Goal: Task Accomplishment & Management: Manage account settings

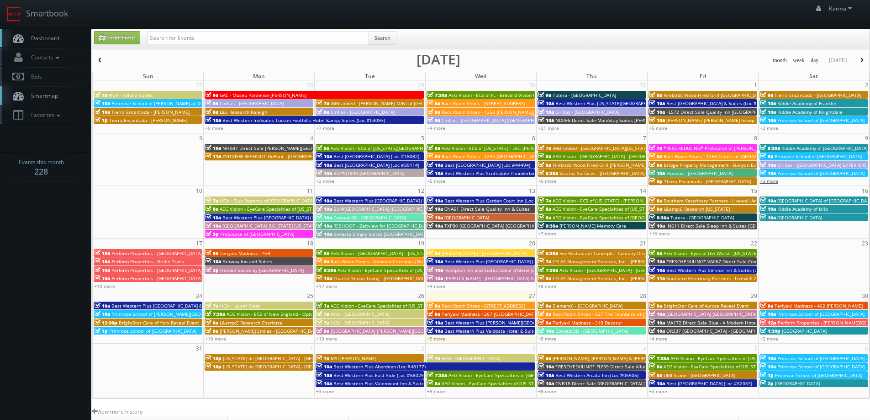
click at [771, 180] on link "+3 more" at bounding box center [769, 181] width 18 height 6
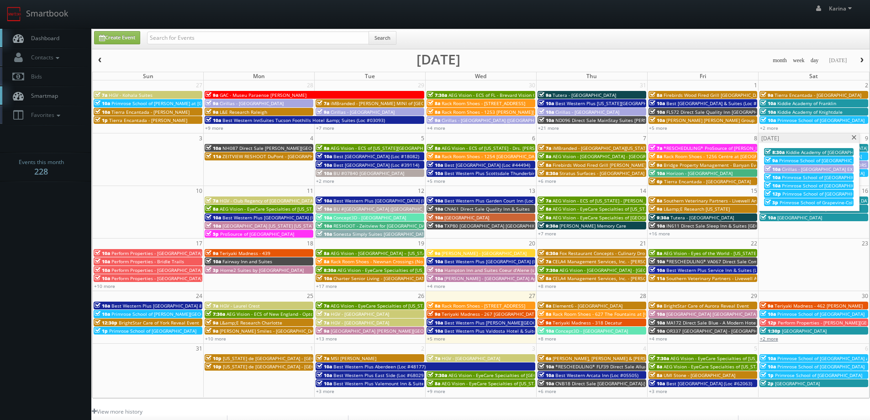
click at [771, 338] on link "+2 more" at bounding box center [769, 338] width 18 height 6
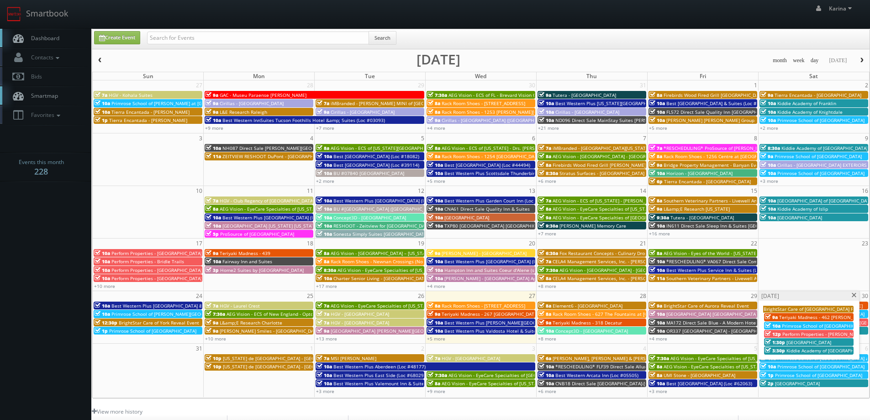
click at [803, 352] on span "Kiddie Academy of Carpentersville" at bounding box center [830, 350] width 86 height 6
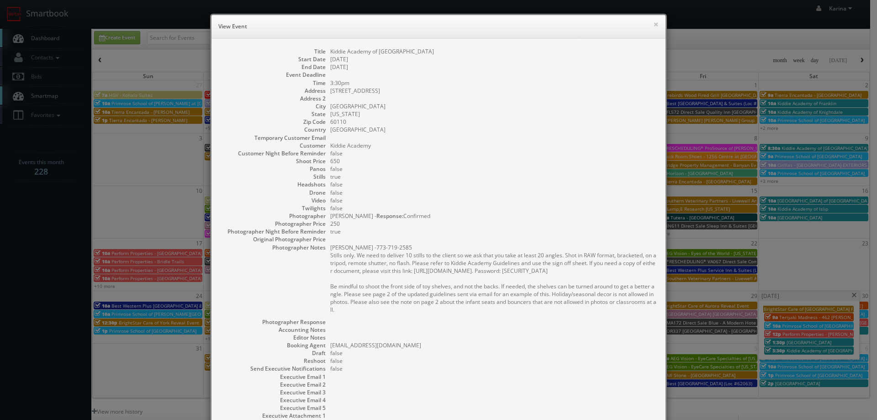
scroll to position [88, 0]
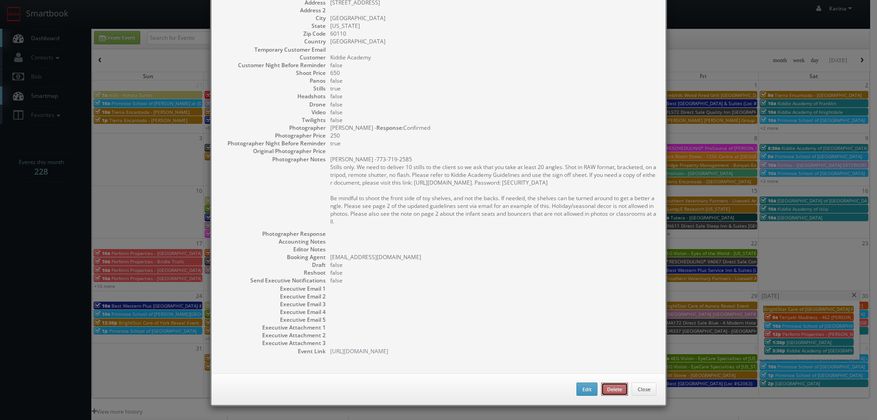
click at [608, 389] on button "Delete" at bounding box center [614, 389] width 27 height 14
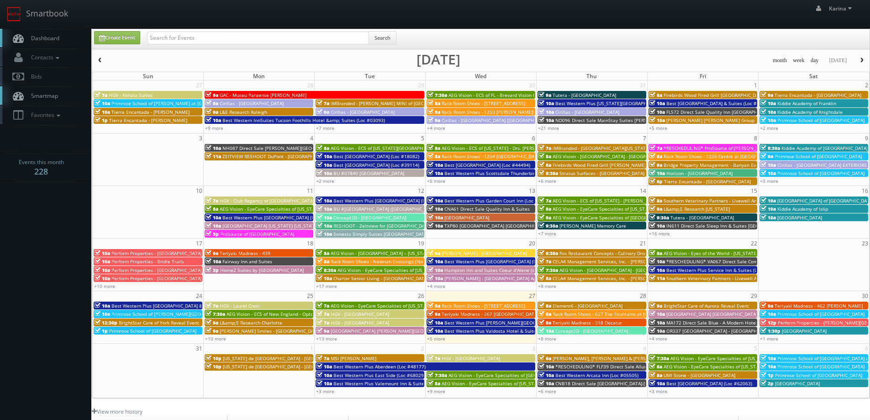
click at [807, 332] on span "[GEOGRAPHIC_DATA]" at bounding box center [804, 331] width 45 height 6
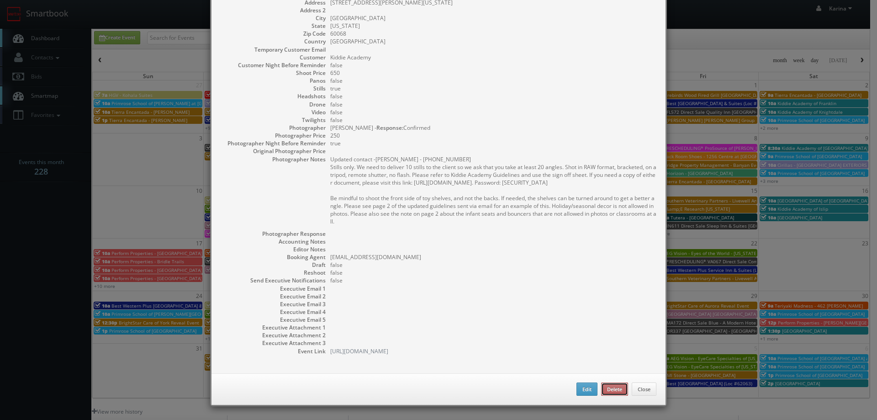
click at [608, 389] on button "Delete" at bounding box center [614, 389] width 27 height 14
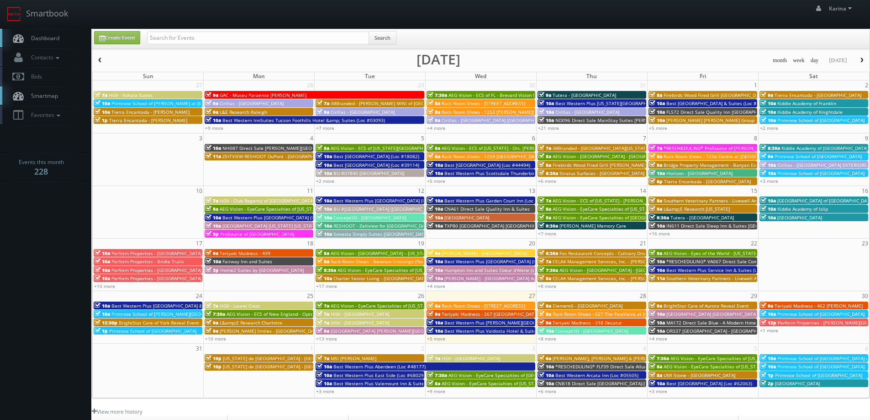
click at [794, 384] on span "[GEOGRAPHIC_DATA]" at bounding box center [797, 383] width 45 height 6
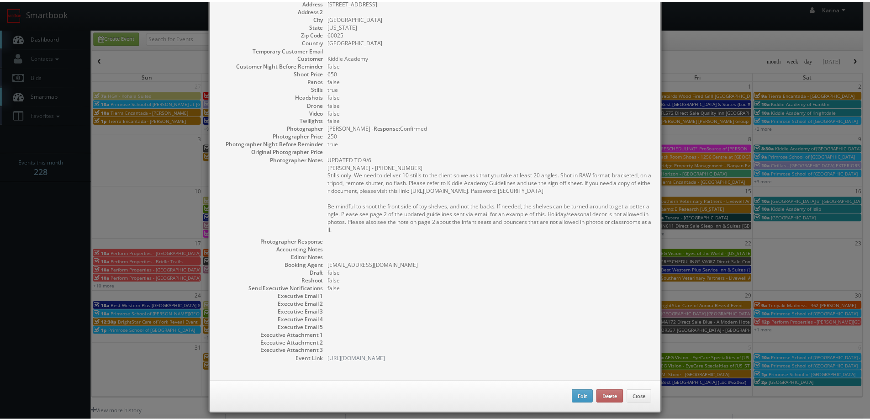
scroll to position [0, 0]
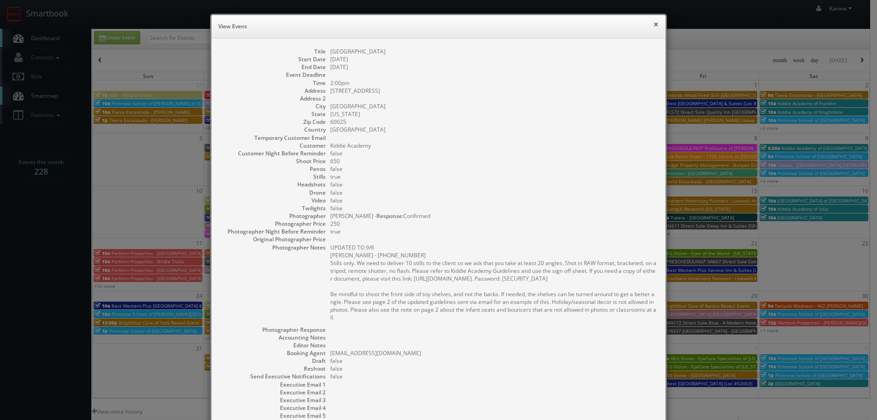
click at [653, 25] on button "×" at bounding box center [655, 24] width 5 height 6
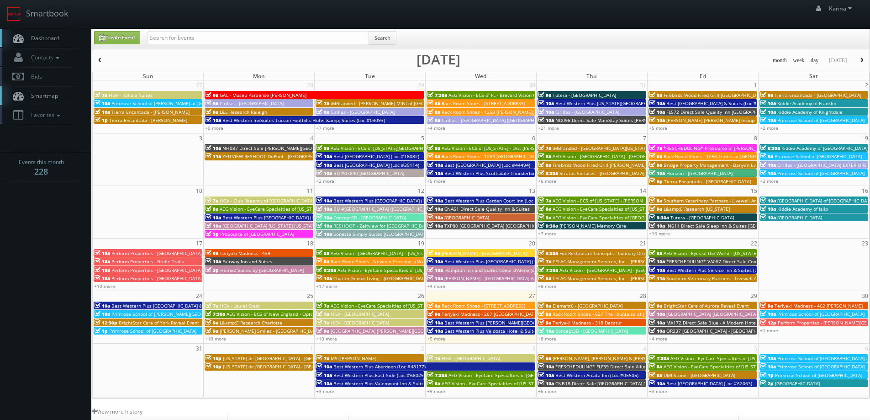
click at [827, 313] on span "Primrose School of [GEOGRAPHIC_DATA]" at bounding box center [821, 314] width 87 height 6
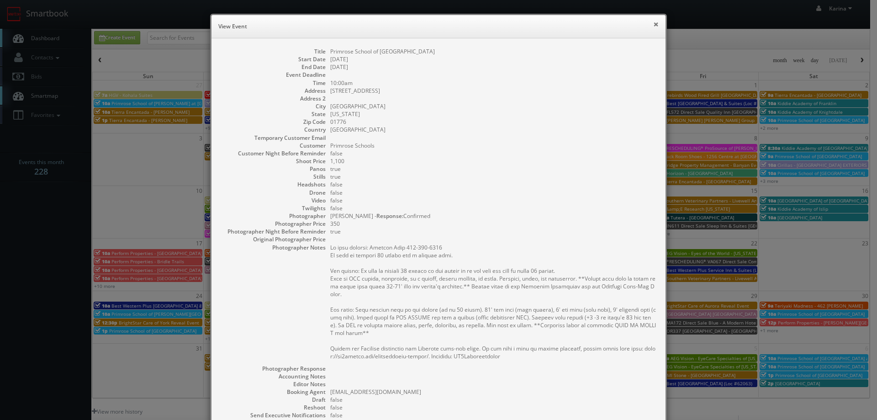
click at [653, 21] on button "×" at bounding box center [655, 24] width 5 height 6
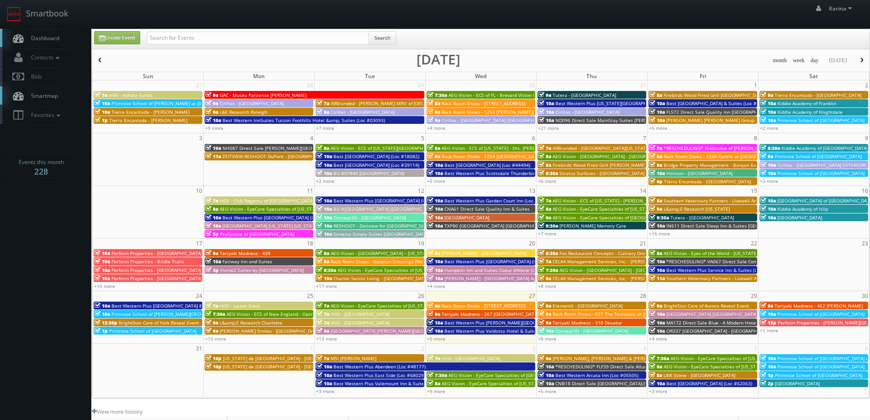
click at [50, 254] on body "Smartbook Toggle Side Navigation Toggle Top Navigation [PERSON_NAME] [PERSON_NA…" at bounding box center [435, 293] width 870 height 586
click at [40, 39] on span "Dashboard" at bounding box center [42, 38] width 33 height 8
click at [47, 31] on link "Dashboard" at bounding box center [45, 38] width 91 height 19
click at [57, 270] on body "Smartbook Toggle Side Navigation Toggle Top Navigation [PERSON_NAME] [PERSON_NA…" at bounding box center [435, 293] width 870 height 586
click at [130, 32] on link "Create Event" at bounding box center [117, 37] width 46 height 13
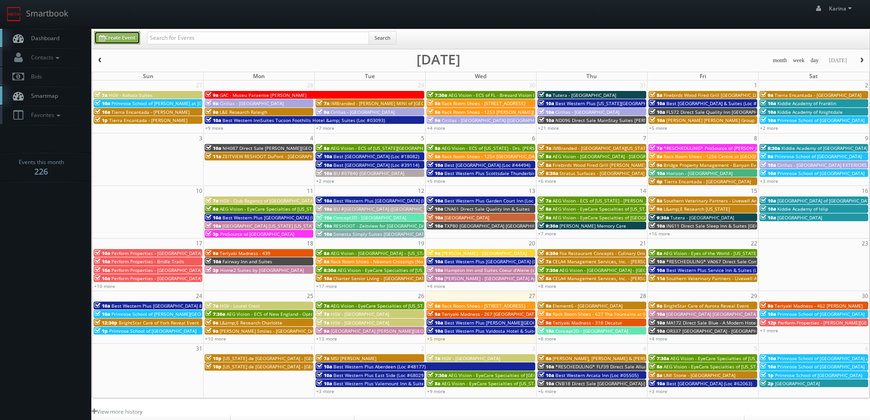
type input "08/27/2025"
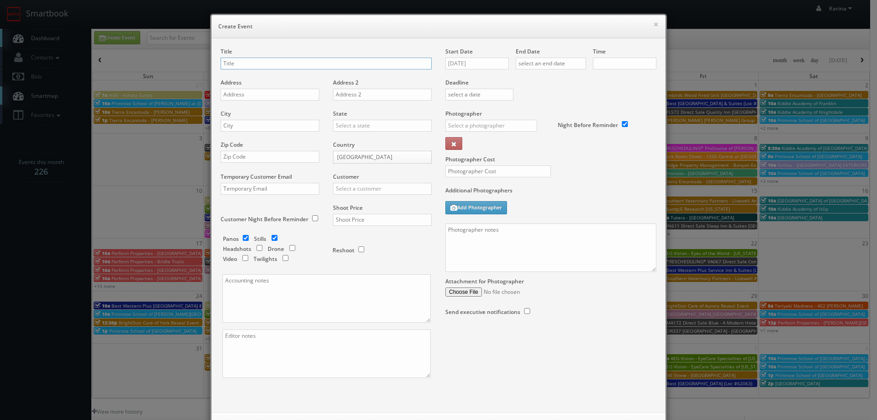
checkbox input "true"
type input "10:00am"
checkbox input "true"
paste input "Arris Design - Kuehne & Nagel"
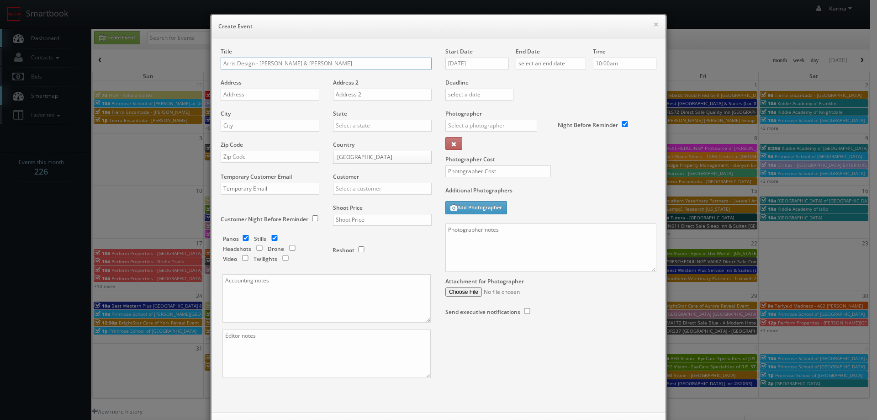
type input "Arris Design - [PERSON_NAME] & [PERSON_NAME]"
paste textarea "We need to deliver 25 photos so please capture around 50. Shot list and example…"
drag, startPoint x: 501, startPoint y: 254, endPoint x: 548, endPoint y: 261, distance: 47.6
click at [501, 254] on textarea "We need to deliver 25 photos so please capture around 50. Shot list and example…" at bounding box center [550, 247] width 211 height 48
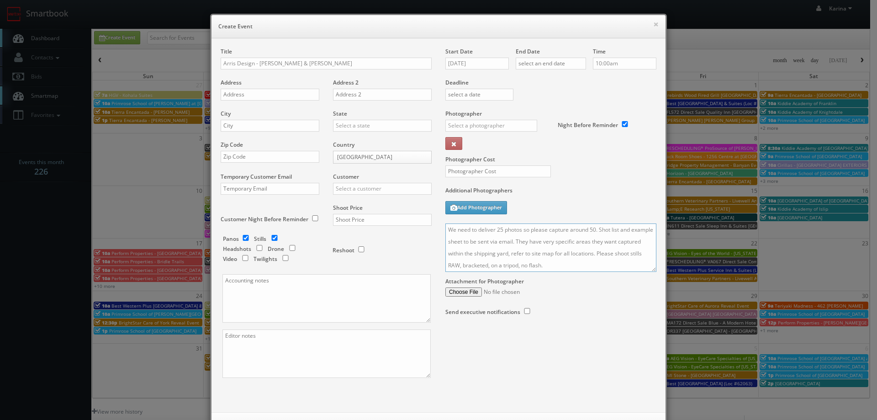
drag, startPoint x: 511, startPoint y: 242, endPoint x: 598, endPoint y: 231, distance: 87.9
click at [598, 231] on textarea "We need to deliver 25 photos so please capture around 50. Shot list and example…" at bounding box center [550, 247] width 211 height 48
type textarea "We need to deliver 25 photos so please capture around 50. Site Map will be sent…"
paste input "12018 Auburn Rd"
type input "12018 Auburn Rd"
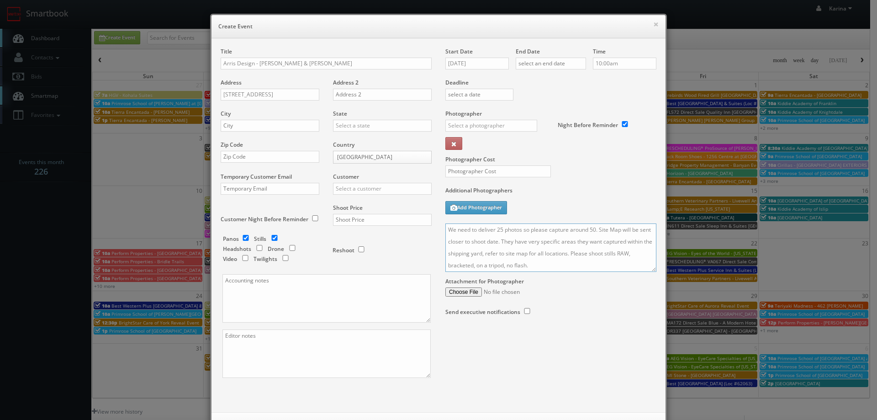
click at [498, 229] on textarea "We need to deliver 25 photos so please capture around 50. Site Map will be sent…" at bounding box center [550, 247] width 211 height 48
click at [591, 229] on textarea "We need to deliver 30 photos so please capture around 50. Site Map will be sent…" at bounding box center [550, 247] width 211 height 48
type textarea "We need to deliver 30 photos so please capture around 60. Site Map will be sent…"
click at [258, 127] on input "text" at bounding box center [270, 126] width 99 height 12
type input "Laredo"
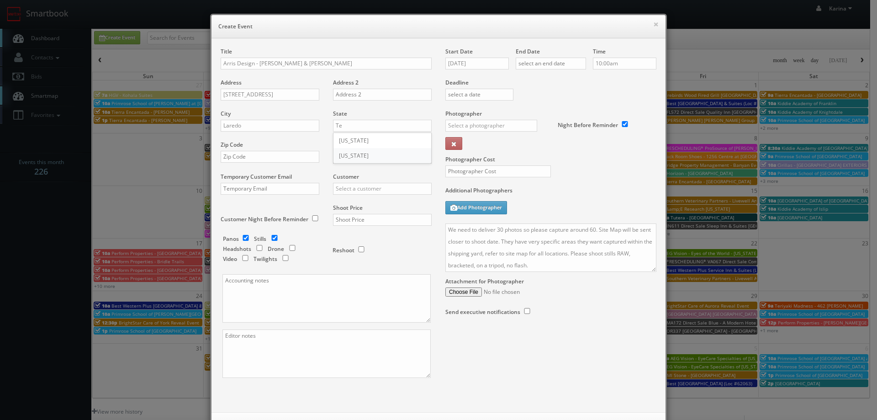
click at [347, 159] on div "[US_STATE]" at bounding box center [383, 155] width 98 height 15
type input "[US_STATE]"
click at [275, 159] on input "text" at bounding box center [270, 157] width 99 height 12
type input "78045"
click at [373, 186] on input "text" at bounding box center [382, 189] width 99 height 12
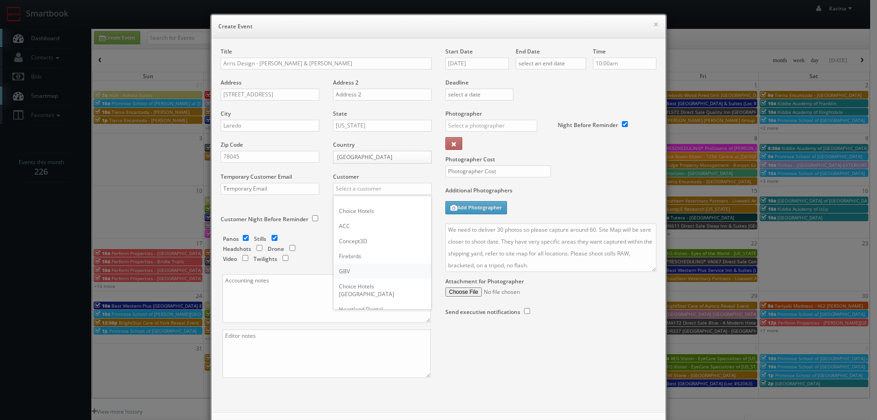
click at [380, 273] on div "GBV" at bounding box center [383, 271] width 98 height 15
type input "GBV"
click at [246, 238] on input "checkbox" at bounding box center [246, 238] width 14 height 6
checkbox input "false"
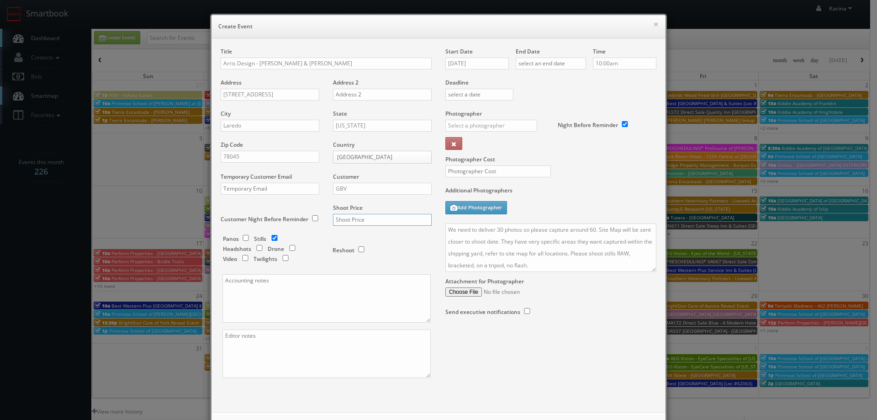
click at [358, 222] on input "text" at bounding box center [382, 220] width 99 height 12
click at [365, 219] on input "text" at bounding box center [382, 220] width 99 height 12
type input "800"
click at [467, 59] on input "08/27/2025" at bounding box center [477, 64] width 64 height 12
click at [531, 83] on icon at bounding box center [529, 80] width 5 height 6
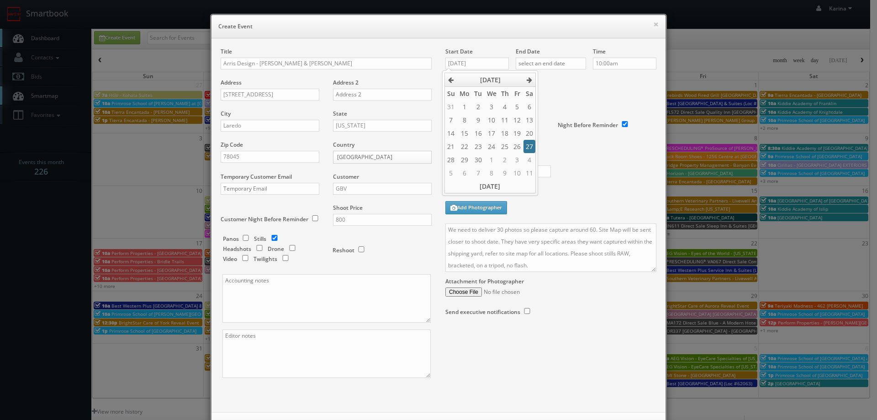
click at [533, 145] on td "27" at bounding box center [530, 146] width 12 height 13
type input "09/27/2025"
click at [542, 64] on input "text" at bounding box center [551, 64] width 70 height 12
click at [599, 79] on icon at bounding box center [599, 80] width 5 height 6
click at [601, 148] on td "27" at bounding box center [599, 146] width 12 height 13
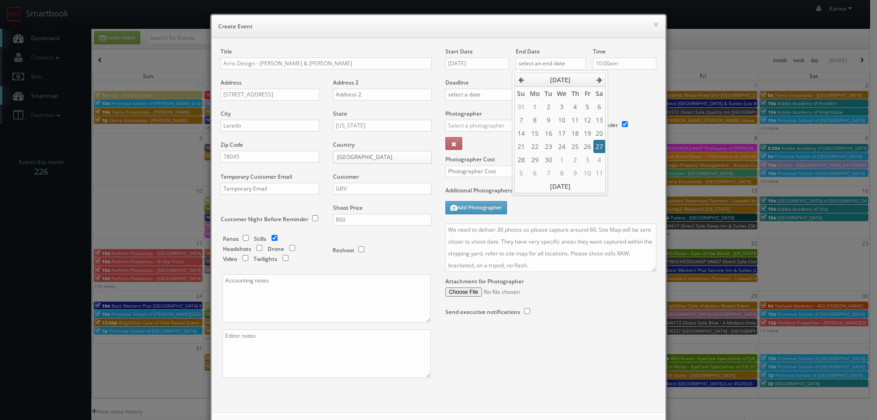
type input "09/27/2025"
click at [610, 62] on input "10:00am" at bounding box center [625, 64] width 64 height 12
type input "9:00am"
click at [610, 77] on li "9:00am" at bounding box center [607, 80] width 35 height 11
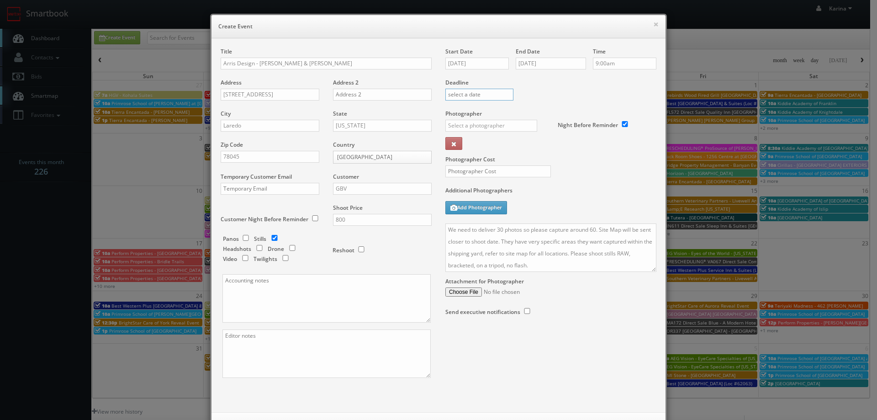
click at [481, 96] on input "text" at bounding box center [479, 95] width 68 height 12
click at [541, 93] on div "Deadline" at bounding box center [551, 79] width 225 height 62
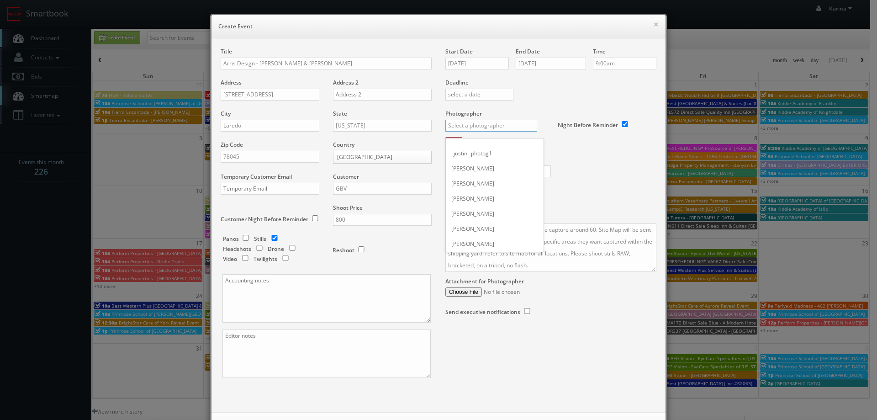
click at [465, 126] on input "text" at bounding box center [491, 126] width 92 height 12
click at [472, 148] on div "Eddie Harper" at bounding box center [495, 145] width 98 height 15
type input "Eddie Harper"
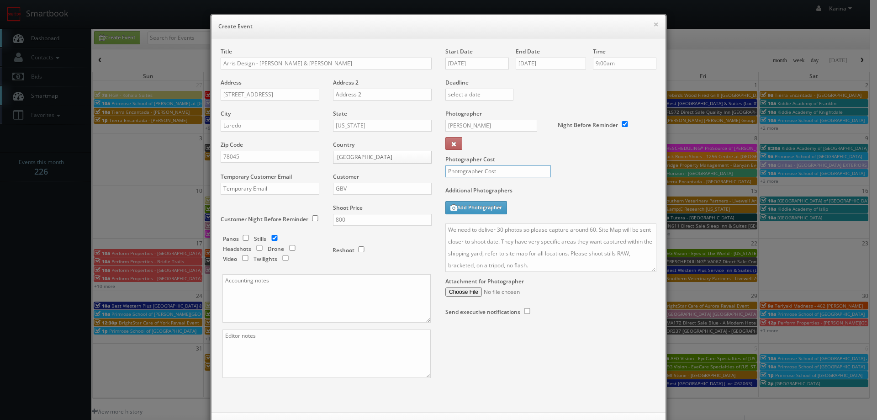
click at [472, 173] on input "text" at bounding box center [498, 171] width 106 height 12
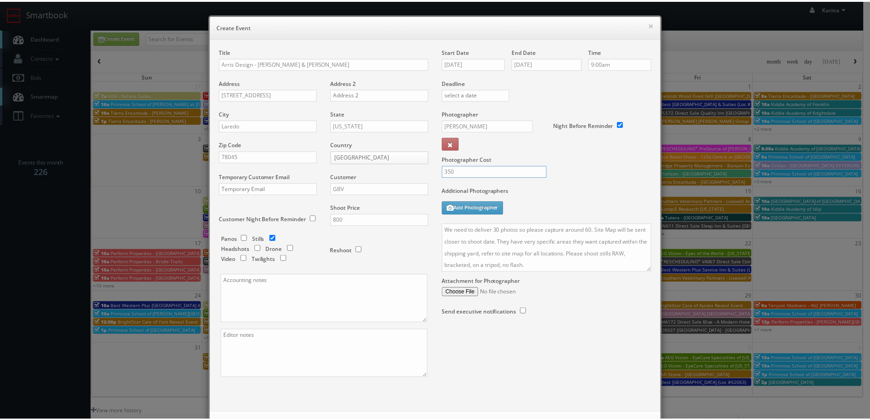
scroll to position [39, 0]
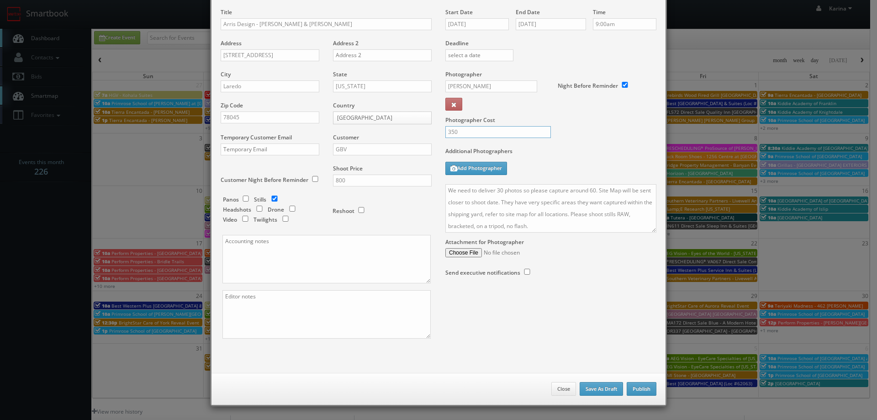
type input "350"
click at [642, 386] on button "Publish" at bounding box center [642, 389] width 30 height 14
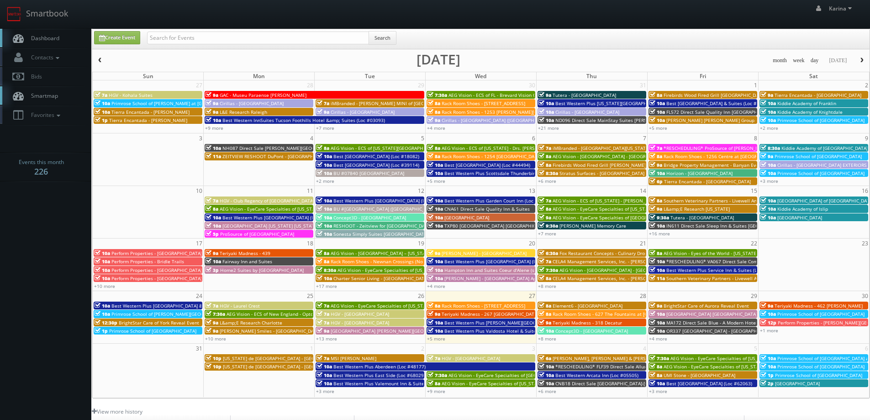
click at [52, 42] on link "Dashboard" at bounding box center [45, 38] width 91 height 19
click at [166, 34] on input "text" at bounding box center [258, 38] width 222 height 13
type input "arris"
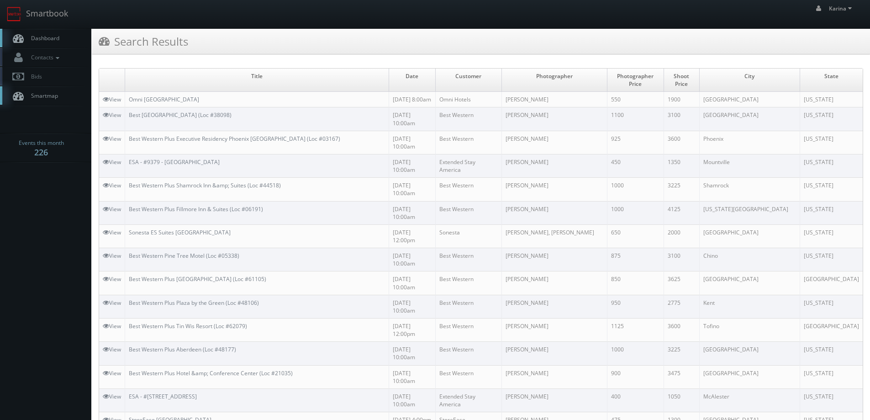
click at [48, 41] on span "Dashboard" at bounding box center [42, 38] width 33 height 8
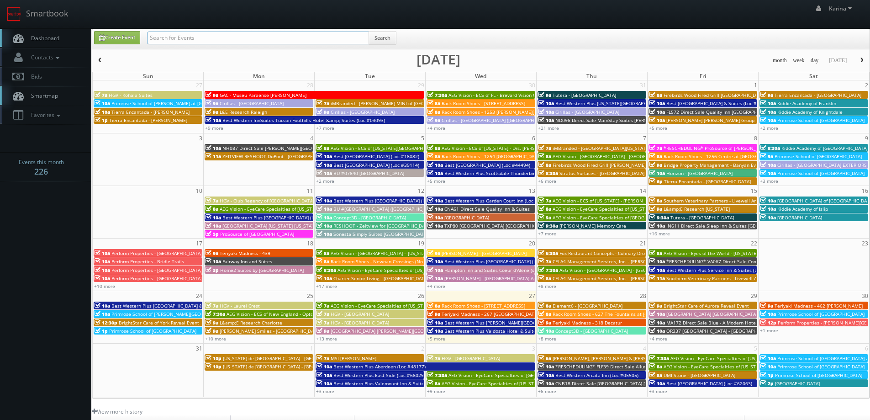
click at [182, 40] on input "text" at bounding box center [258, 38] width 222 height 13
type input "arris"
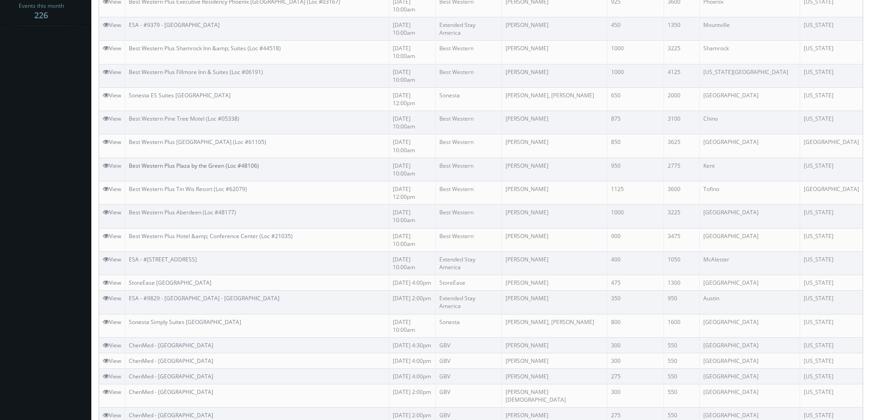
scroll to position [228, 0]
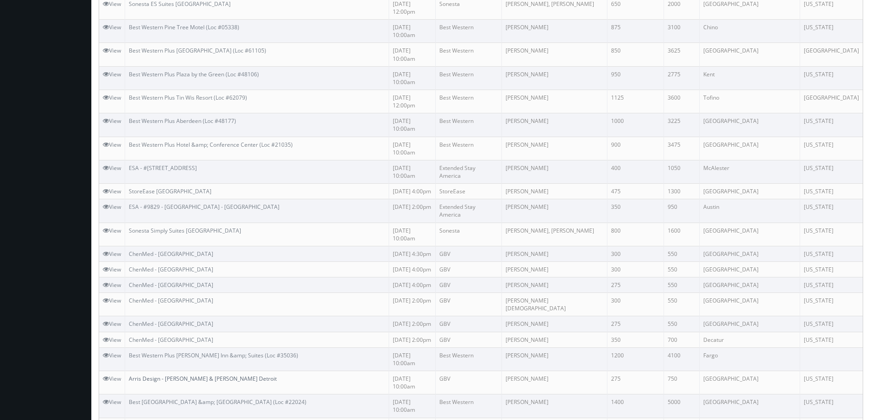
click at [201, 375] on link "Arris Design - [PERSON_NAME] & [PERSON_NAME] Detroit" at bounding box center [203, 379] width 148 height 8
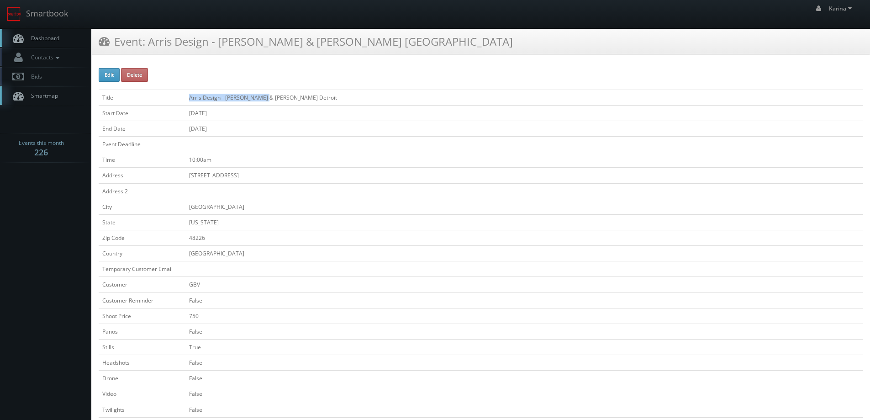
drag, startPoint x: 265, startPoint y: 97, endPoint x: 221, endPoint y: 101, distance: 44.9
click at [186, 95] on td "Arris Design - Kuehne & Nagel Detroit" at bounding box center [524, 98] width 678 height 16
copy td "Arris Design - Kuehne & Nagel"
click at [242, 256] on td "[GEOGRAPHIC_DATA]" at bounding box center [524, 254] width 678 height 16
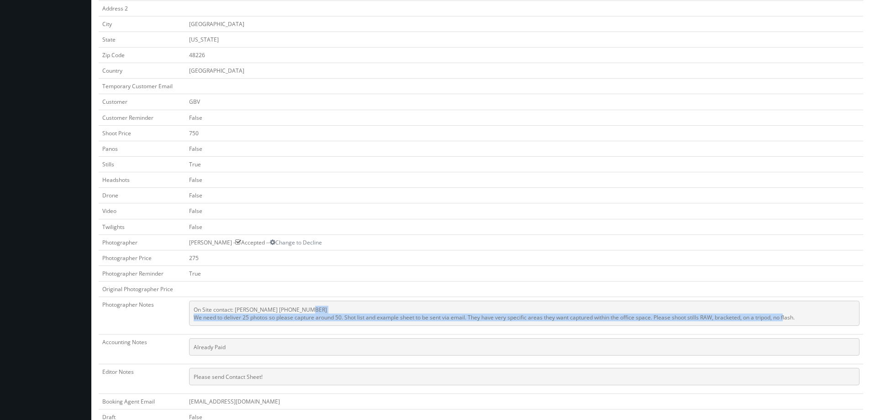
drag, startPoint x: 802, startPoint y: 314, endPoint x: 194, endPoint y: 317, distance: 607.6
click at [194, 317] on pre "On Site contact: Josh Sims (586)944-1704 We need to deliver 25 photos so please…" at bounding box center [524, 313] width 671 height 25
copy pre "We need to deliver 25 photos so please capture around 50. Shot list and example…"
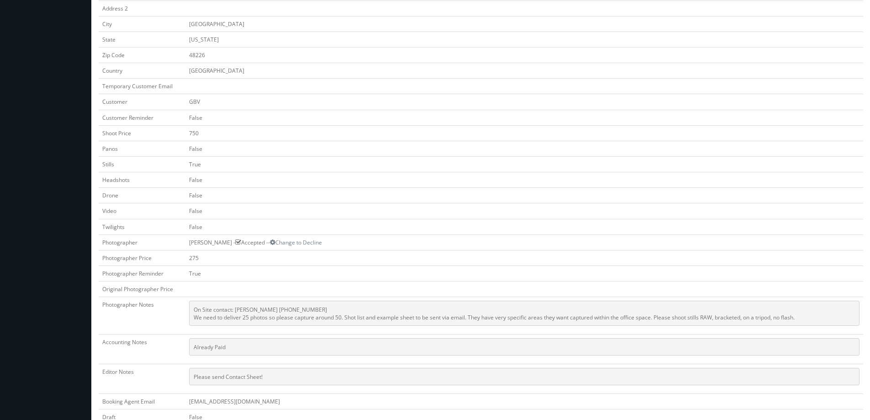
click at [720, 185] on td "False" at bounding box center [524, 180] width 678 height 16
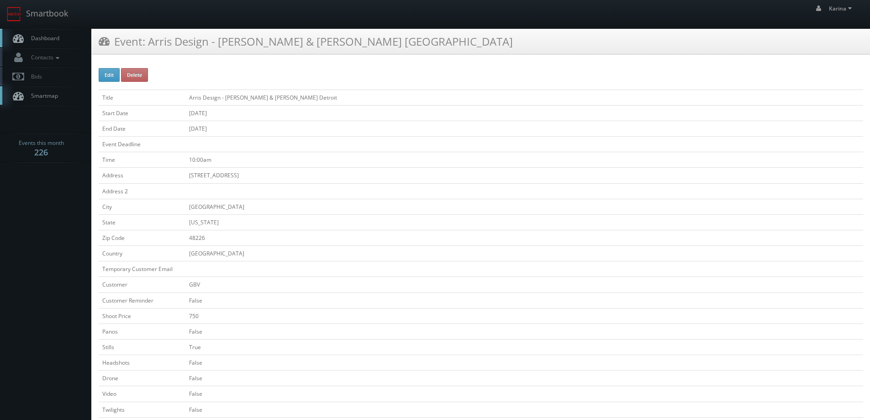
click at [58, 36] on span "Dashboard" at bounding box center [42, 38] width 33 height 8
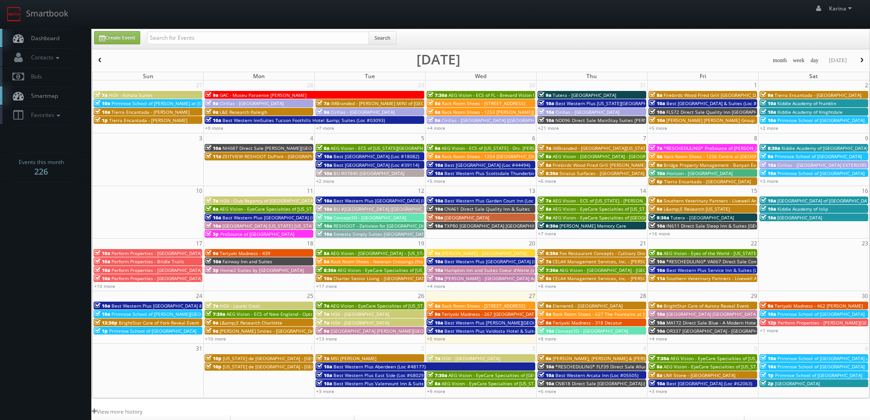
click at [815, 313] on span "Primrose School of [GEOGRAPHIC_DATA]" at bounding box center [821, 314] width 87 height 6
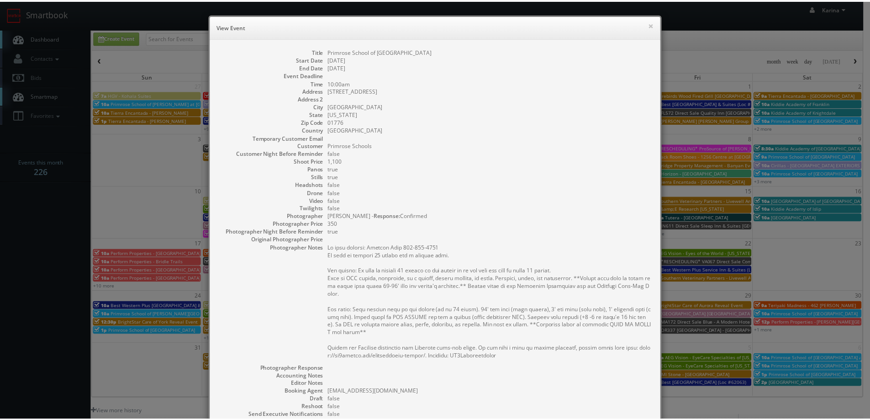
scroll to position [135, 0]
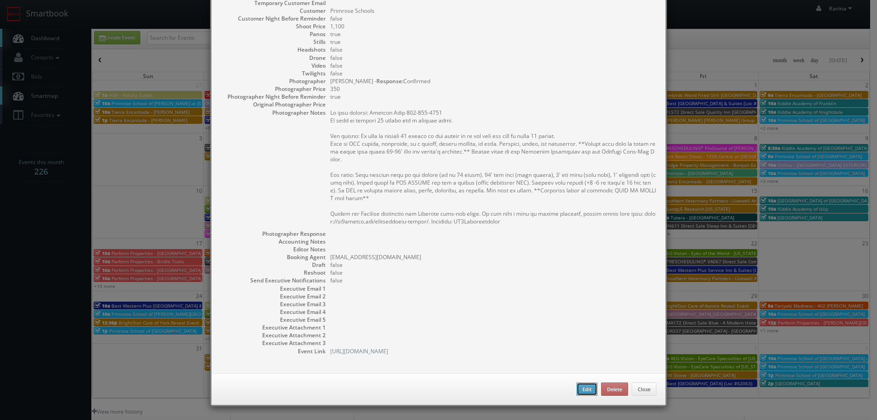
click at [581, 389] on button "Edit" at bounding box center [587, 389] width 21 height 14
type input "Primrose School of [GEOGRAPHIC_DATA]"
type input "225 Boston Post Road"
type input "Sudbury"
type input "01776"
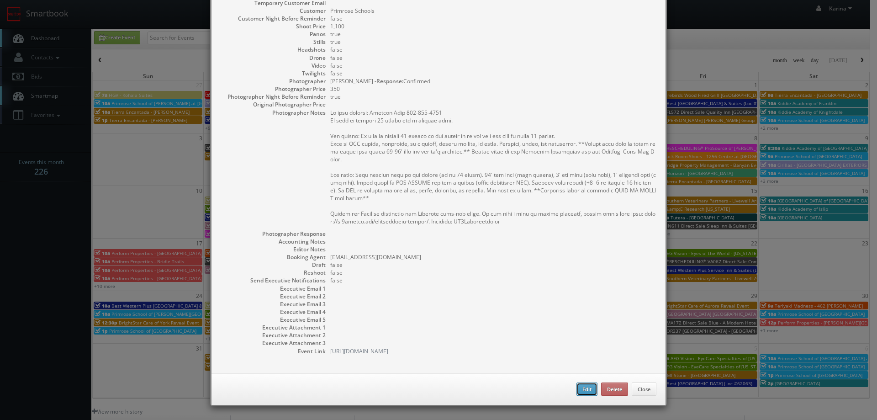
type input "1,100"
checkbox input "true"
type input "08/30/2025"
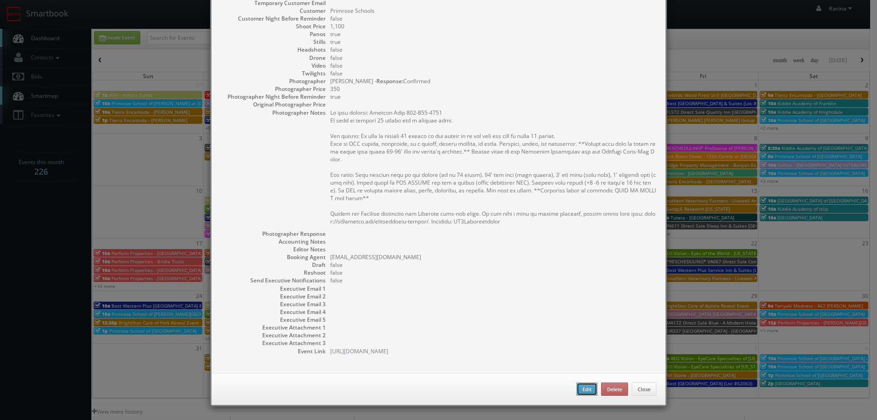
type input "10:00am"
checkbox input "true"
type textarea "On site contact: Suzanne Cohn 480-216-6806 We need to deliver 10 stills and a v…"
type input "350"
select select "[US_STATE]"
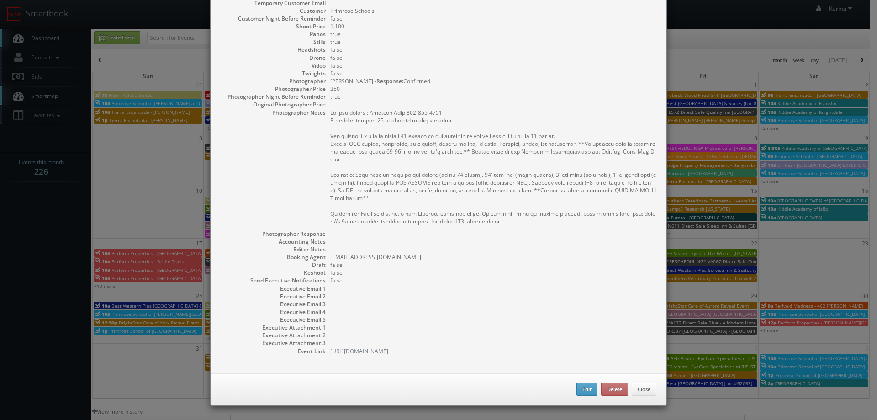
select select "heatherprohaska@gmail.com"
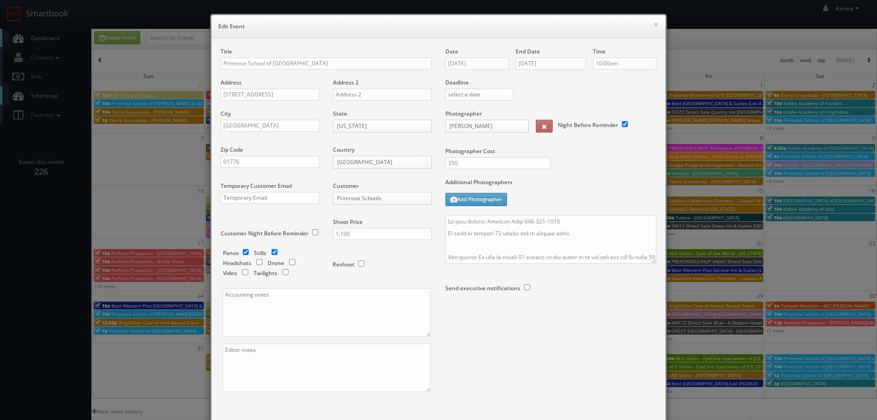
select select "fake96@mg.cs3calendar.com"
type input "1,100"
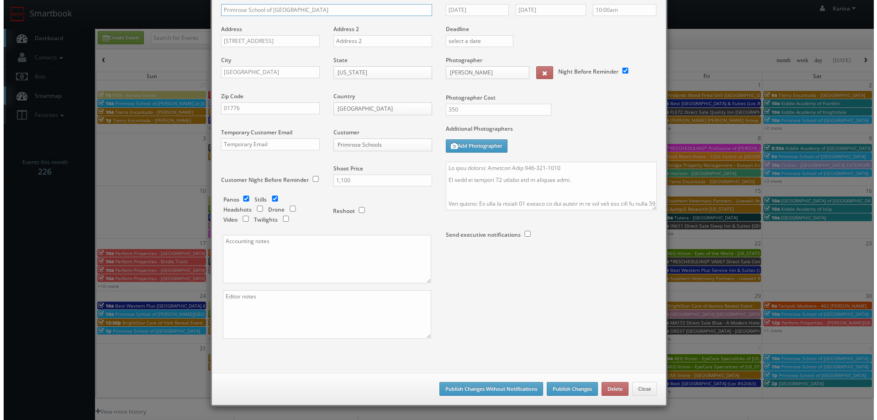
scroll to position [0, 0]
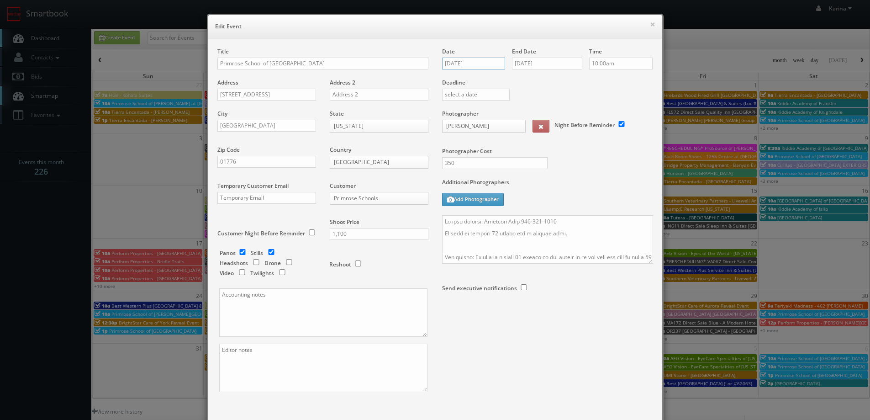
click at [450, 61] on input "08/30/2025" at bounding box center [474, 64] width 64 height 12
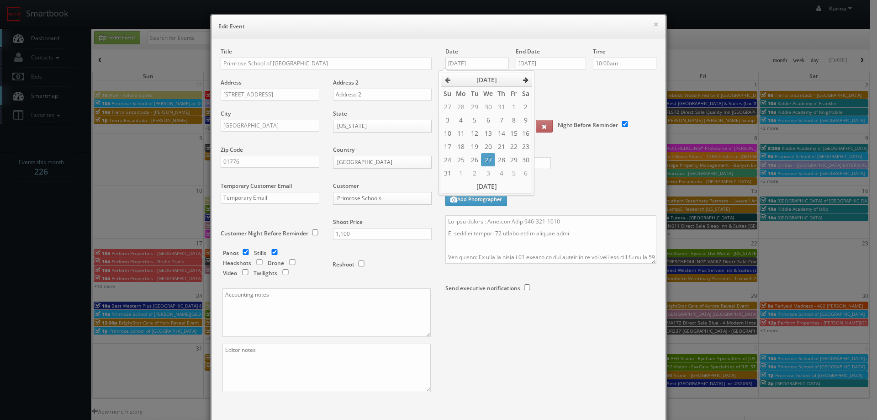
click at [523, 81] on icon at bounding box center [525, 80] width 5 height 6
click at [524, 118] on td "13" at bounding box center [526, 119] width 12 height 13
type input "09/13/2025"
click at [540, 62] on input "08/30/2025" at bounding box center [551, 64] width 70 height 12
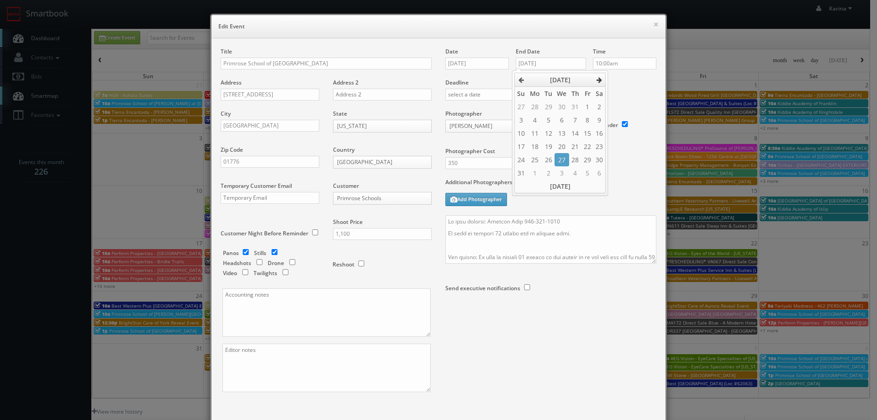
click at [598, 82] on icon at bounding box center [599, 80] width 5 height 6
click at [598, 117] on td "13" at bounding box center [599, 119] width 12 height 13
type input "09/13/2025"
click at [616, 87] on div "Deadline" at bounding box center [551, 79] width 225 height 62
click at [445, 221] on textarea at bounding box center [550, 239] width 211 height 48
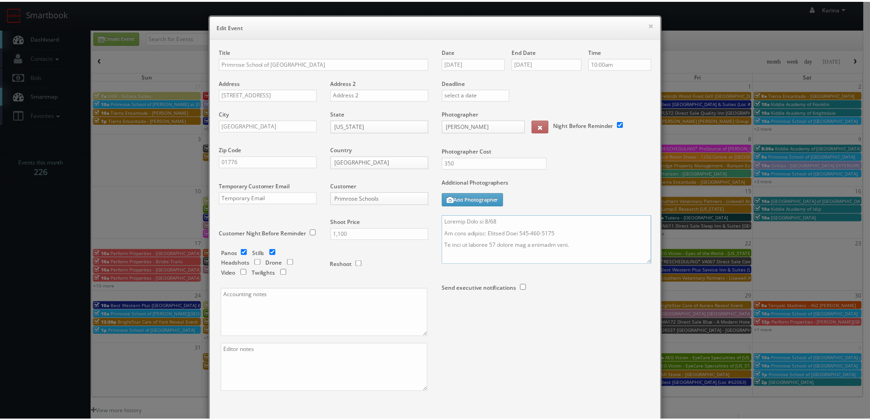
scroll to position [53, 0]
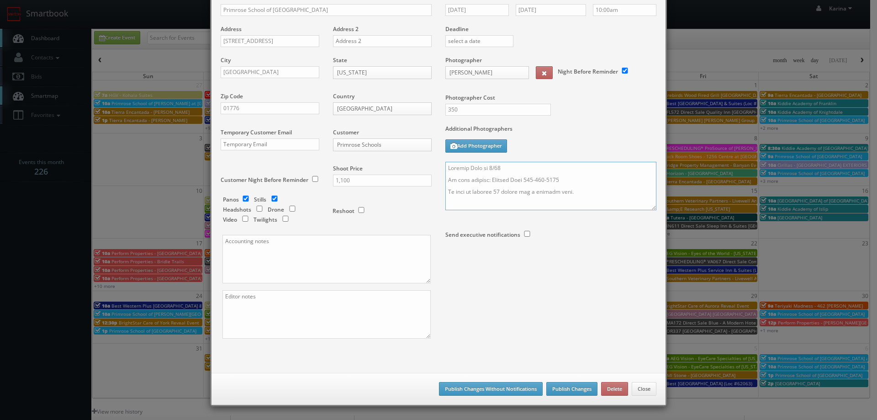
type textarea "Updated Date to 9/13 On site contact: Suzanne Cohn 480-216-6806 We need to deli…"
click at [562, 386] on button "Publish Changes" at bounding box center [571, 389] width 51 height 14
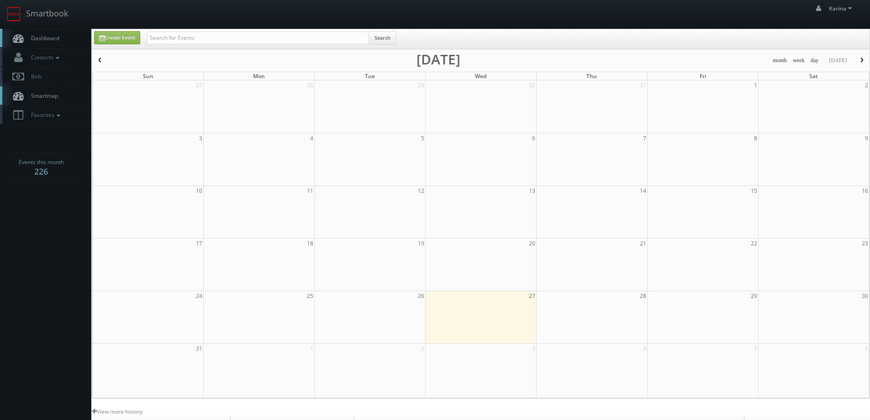
click at [32, 37] on span "Dashboard" at bounding box center [42, 38] width 33 height 8
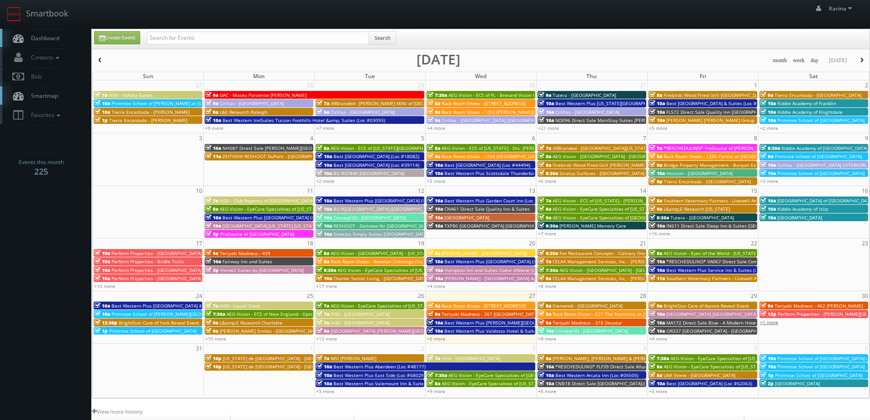
click at [775, 323] on link "+1 more" at bounding box center [769, 322] width 18 height 6
click at [40, 257] on body "Smartbook Toggle Side Navigation Toggle Top Navigation [PERSON_NAME] [PERSON_NA…" at bounding box center [435, 293] width 870 height 586
click at [41, 42] on link "Dashboard" at bounding box center [45, 38] width 91 height 19
click at [855, 60] on button "button" at bounding box center [862, 60] width 16 height 11
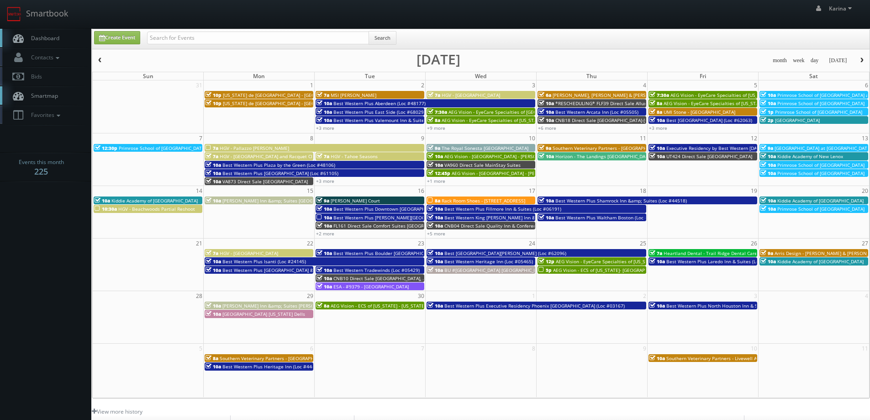
click at [722, 263] on span "Best Western Plus Laredo Inn & Suites (Loc #44702)" at bounding box center [724, 261] width 114 height 6
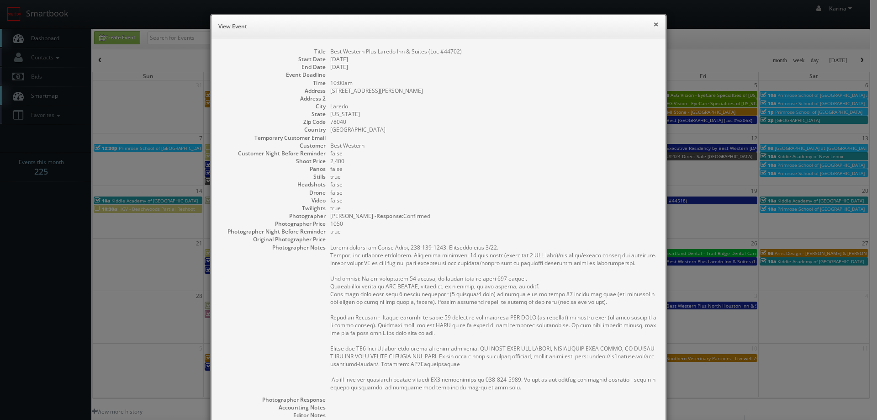
click at [653, 23] on button "×" at bounding box center [655, 24] width 5 height 6
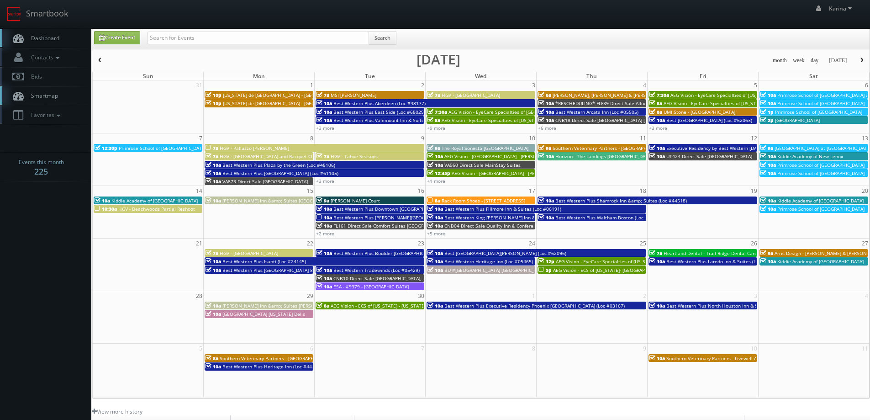
click at [71, 257] on body "Smartbook Toggle Side Navigation Toggle Top Navigation [PERSON_NAME] [PERSON_NA…" at bounding box center [435, 293] width 870 height 586
click at [102, 61] on span "button" at bounding box center [100, 60] width 6 height 5
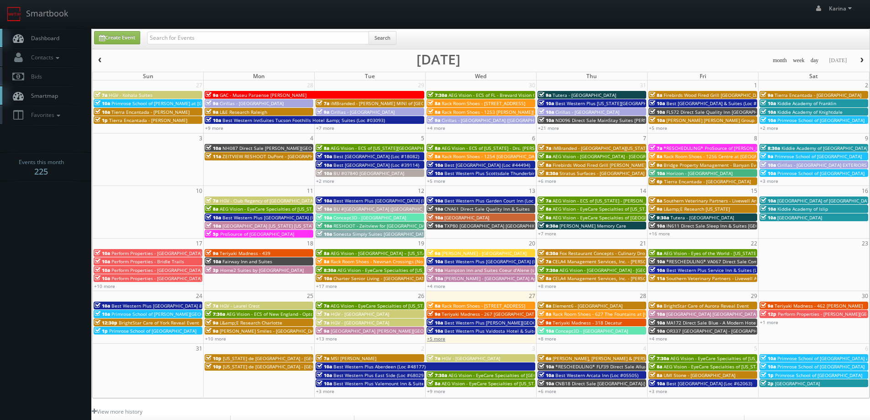
click at [441, 340] on link "+5 more" at bounding box center [436, 338] width 18 height 6
click at [330, 339] on link "+13 more" at bounding box center [326, 338] width 21 height 6
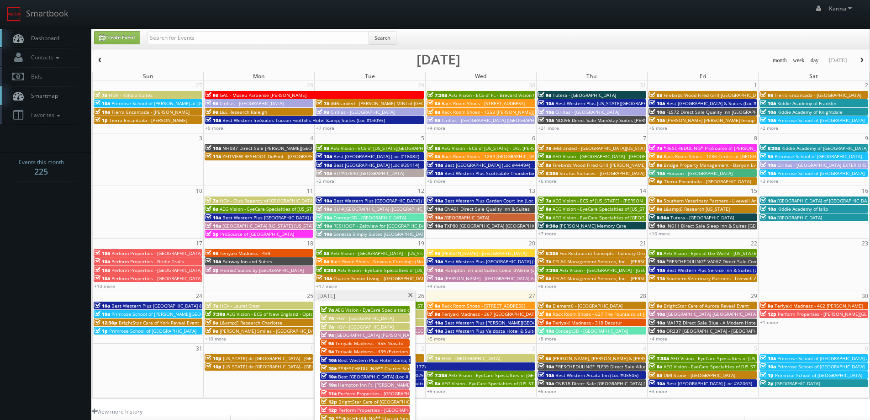
click at [36, 224] on body "Smartbook Toggle Side Navigation Toggle Top Navigation [PERSON_NAME] [PERSON_NA…" at bounding box center [435, 293] width 870 height 586
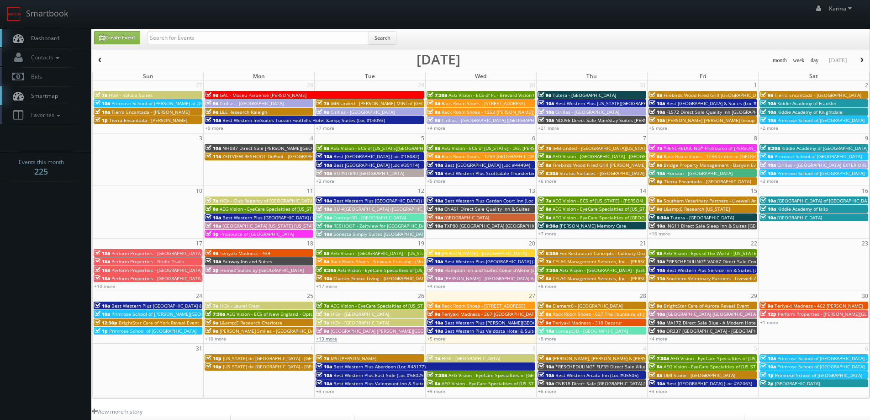
click at [331, 339] on link "+13 more" at bounding box center [326, 338] width 21 height 6
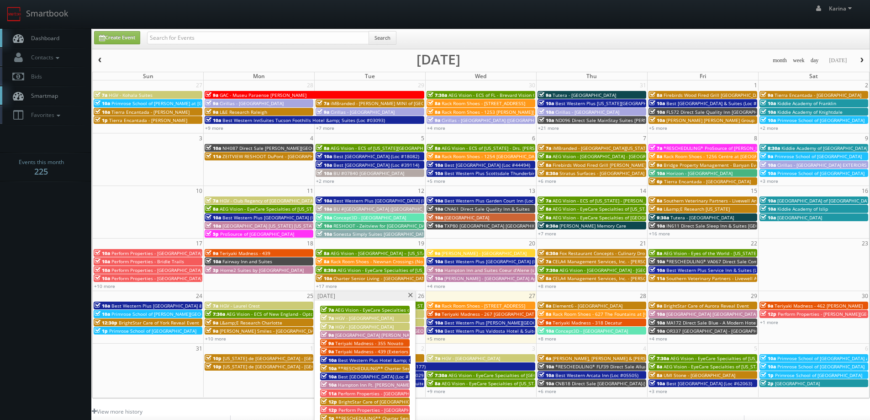
click at [378, 344] on span "Teriyaki Madness - 355 Novato" at bounding box center [369, 343] width 68 height 6
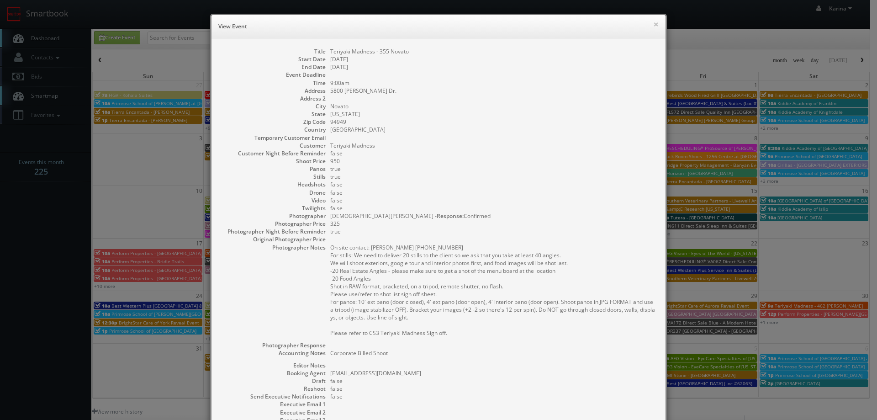
click at [538, 149] on dd "false" at bounding box center [493, 153] width 326 height 8
click at [654, 23] on button "×" at bounding box center [655, 24] width 5 height 6
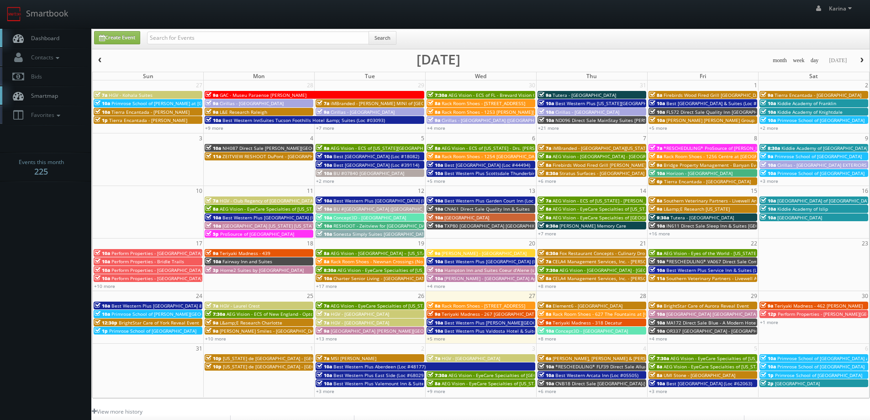
click at [359, 262] on span "Rack Room Shoes - Newnan Crossings (No Rush)" at bounding box center [384, 261] width 106 height 6
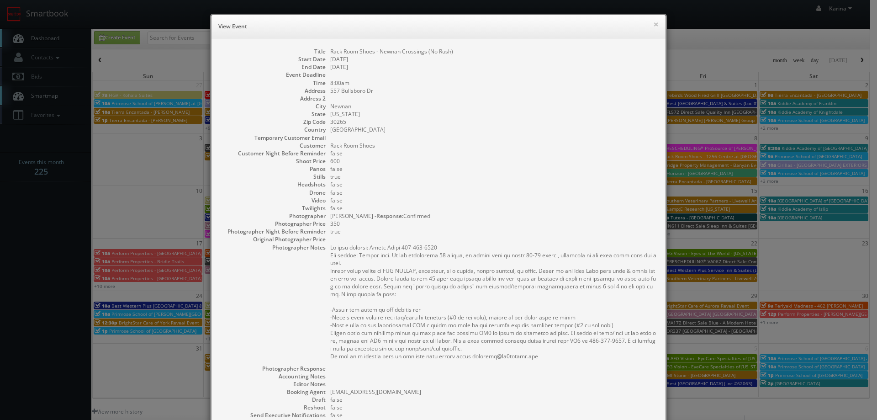
click at [627, 190] on dd "false" at bounding box center [493, 193] width 326 height 8
click at [654, 25] on button "×" at bounding box center [655, 24] width 5 height 6
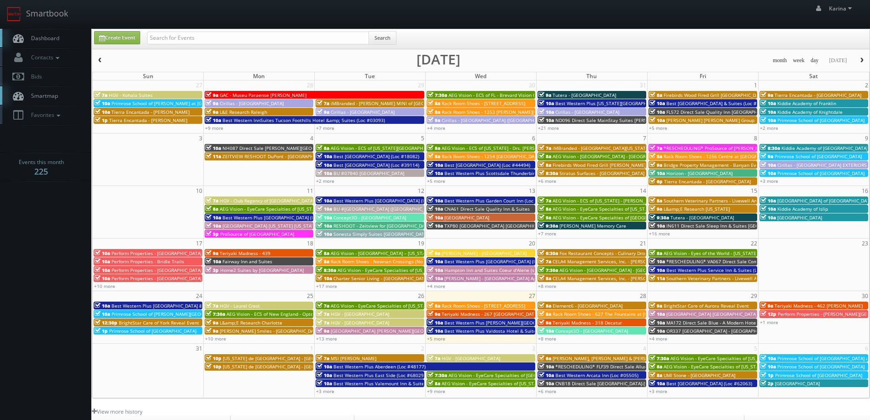
click at [362, 260] on span "Rack Room Shoes - Newnan Crossings (No Rush)" at bounding box center [384, 261] width 106 height 6
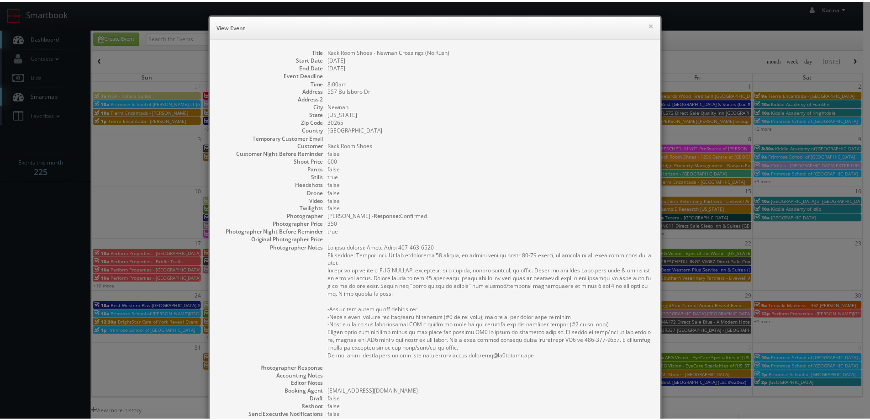
scroll to position [127, 0]
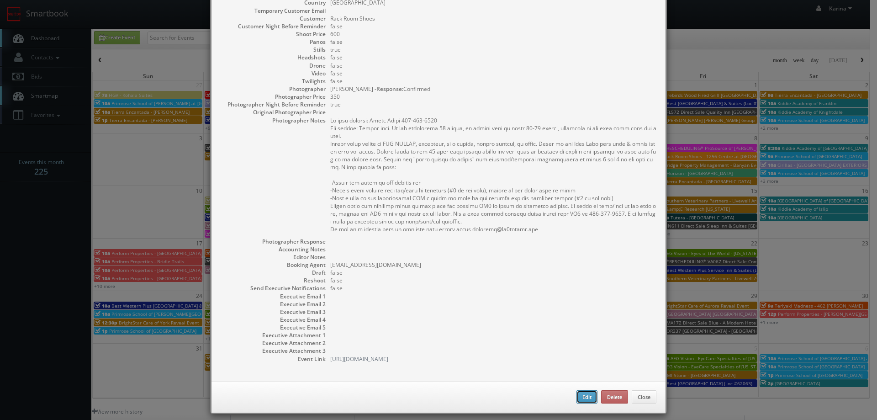
click at [592, 391] on button "Edit" at bounding box center [587, 397] width 21 height 14
type input "Rack Room Shoes - Newnan Crossings (No Rush)"
type input "557 Bullsboro Dr"
type input "Newnan"
type input "30265"
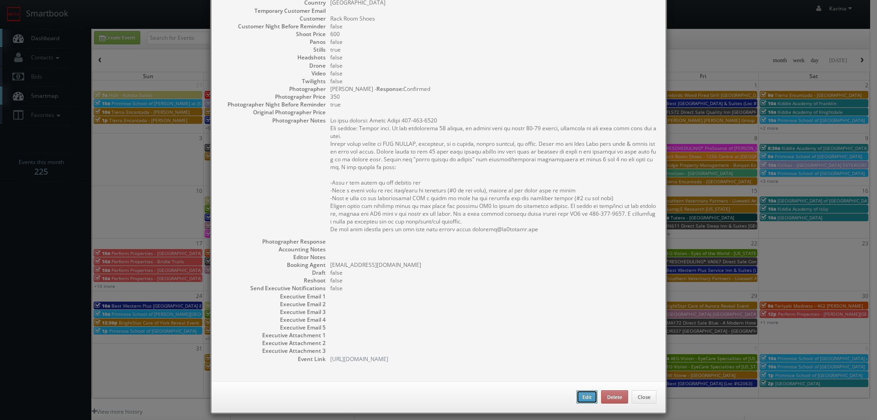
type input "600"
checkbox input "true"
type input "08/19/2025"
type input "8:00am"
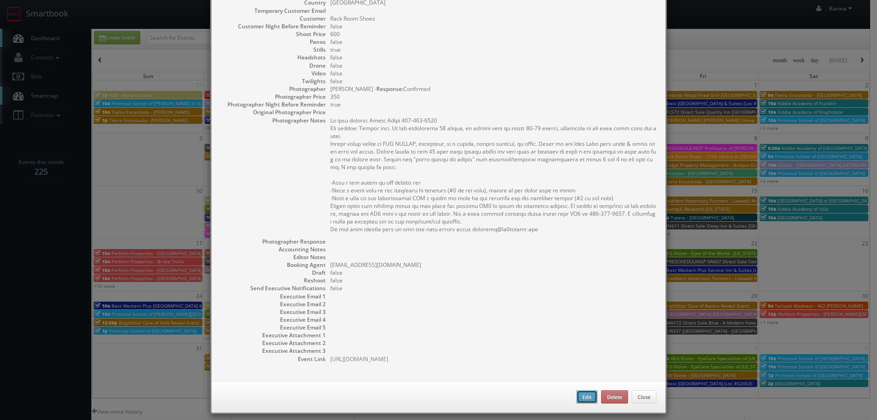
checkbox input "true"
type textarea "On site contact: Ruben Deliz 770-658-0737 For stills: Stills only. We are deliv…"
select select "[US_STATE]"
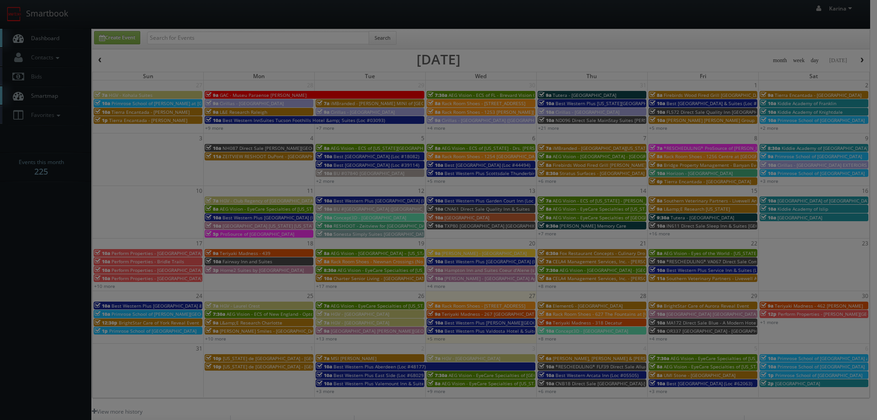
type input "600"
type input "350"
select select "fake123rackroom@mg.cs3calendar.com"
select select "kevinbradleyphoto@gmail.com"
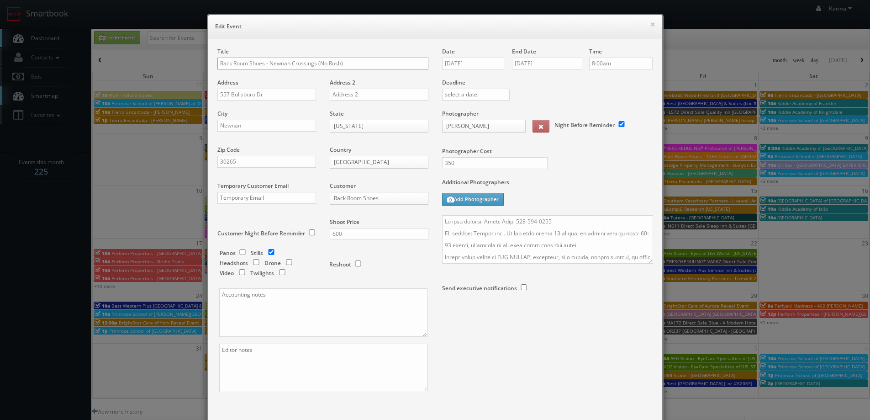
click at [266, 63] on input "Rack Room Shoes - Newnan Crossings (No Rush)" at bounding box center [322, 64] width 211 height 12
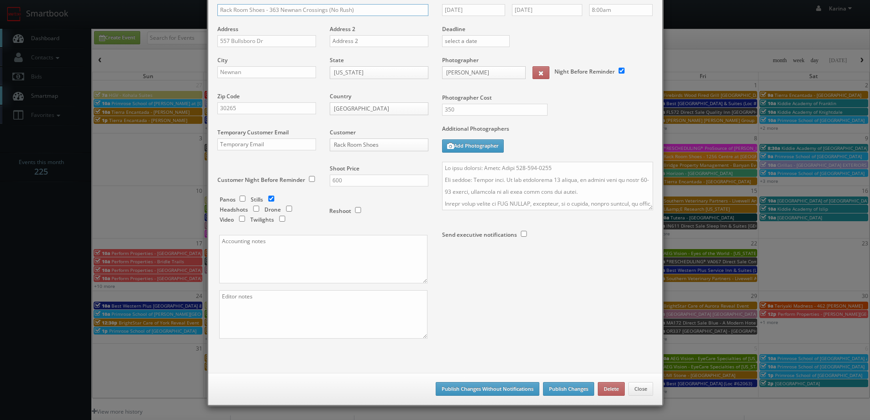
type input "Rack Room Shoes - 363 Newnan Crossings (No Rush)"
click at [501, 389] on button "Publish Changes Without Notifications" at bounding box center [488, 389] width 104 height 14
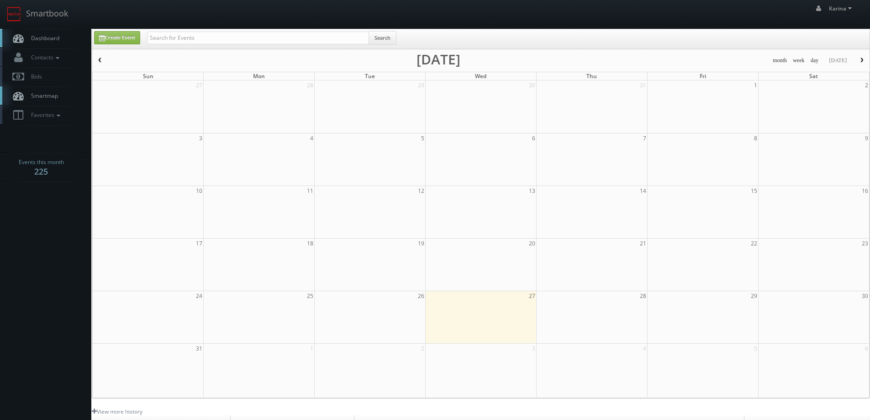
click at [35, 38] on span "Dashboard" at bounding box center [42, 38] width 33 height 8
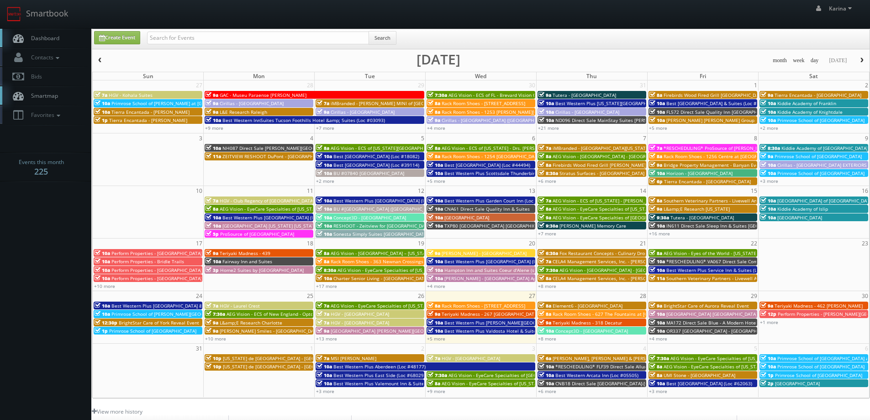
click at [66, 221] on body "Smartbook Toggle Side Navigation Toggle Top Navigation [PERSON_NAME] [PERSON_NA…" at bounding box center [435, 293] width 870 height 586
click at [551, 285] on link "+8 more" at bounding box center [547, 286] width 18 height 6
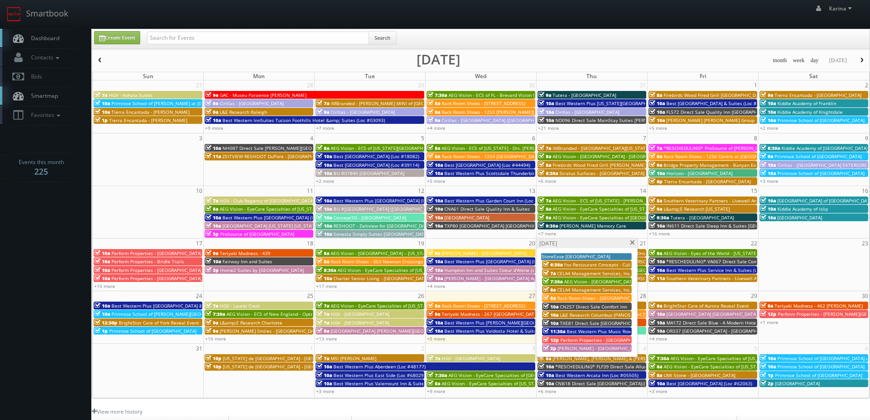
click at [576, 297] on span "Rack Room Shoes - [GEOGRAPHIC_DATA] (No Rush)" at bounding box center [612, 298] width 110 height 6
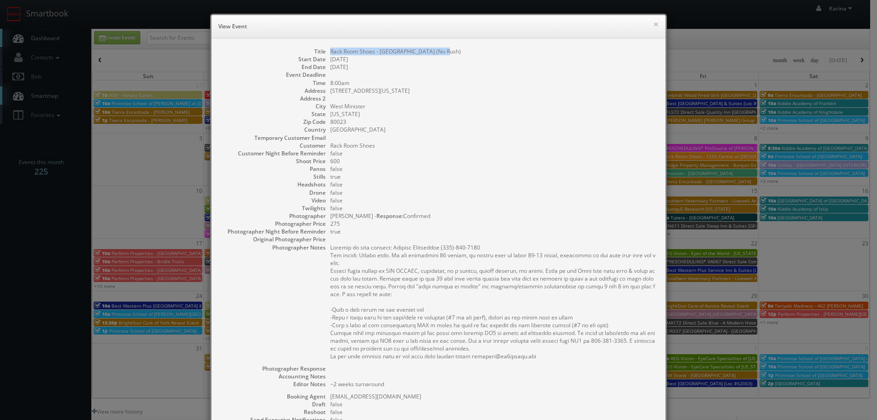
drag, startPoint x: 444, startPoint y: 53, endPoint x: 327, endPoint y: 54, distance: 116.5
click at [330, 54] on dd "Rack Room Shoes - [GEOGRAPHIC_DATA] (No Rush)" at bounding box center [493, 52] width 326 height 8
copy dd "Rack Room Shoes - [STREET_ADDRESS]"
click at [653, 27] on button "×" at bounding box center [655, 24] width 5 height 6
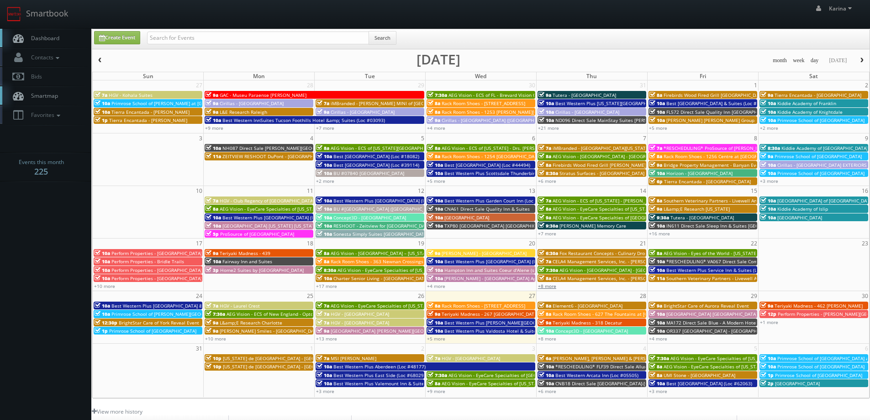
click at [546, 284] on link "+8 more" at bounding box center [547, 286] width 18 height 6
click at [862, 62] on span "button" at bounding box center [862, 60] width 6 height 5
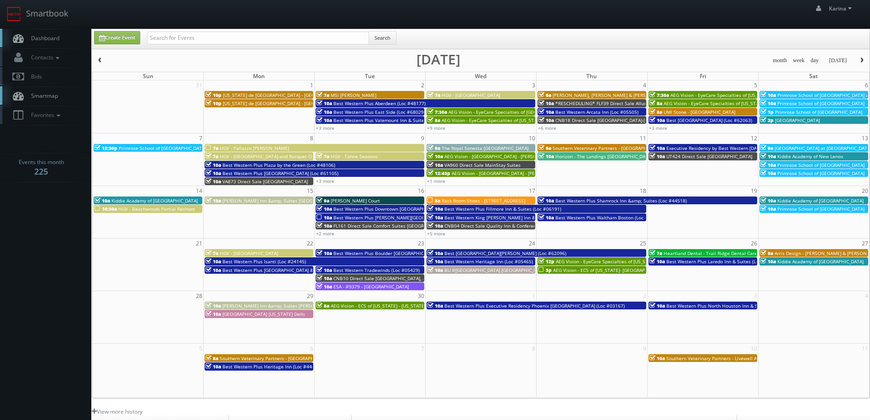
click at [799, 254] on span "Arris Design - [PERSON_NAME] & [PERSON_NAME]" at bounding box center [829, 253] width 109 height 6
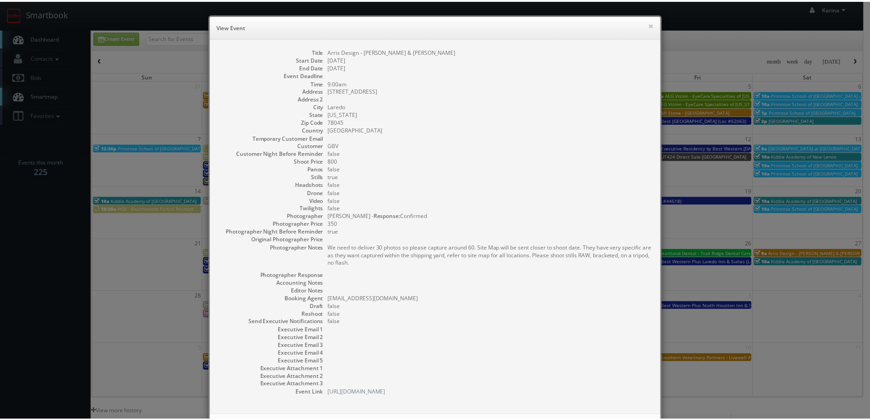
scroll to position [42, 0]
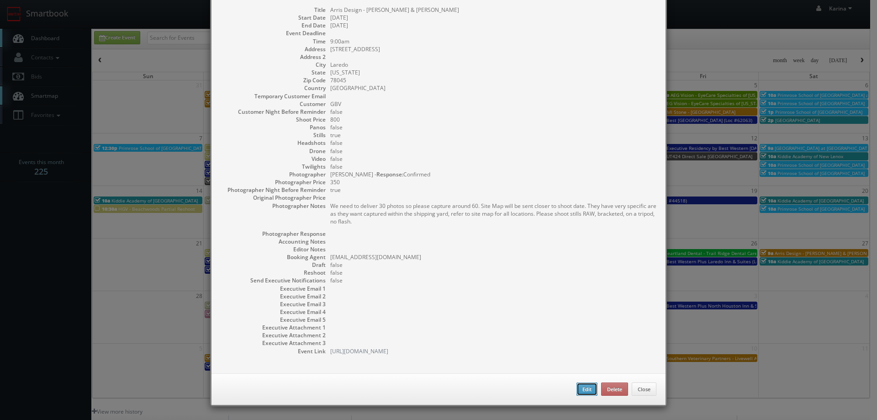
click at [580, 386] on button "Edit" at bounding box center [587, 389] width 21 height 14
type input "Arris Design - [PERSON_NAME] & [PERSON_NAME]"
type input "12018 Auburn Rd"
type input "Laredo"
type input "78045"
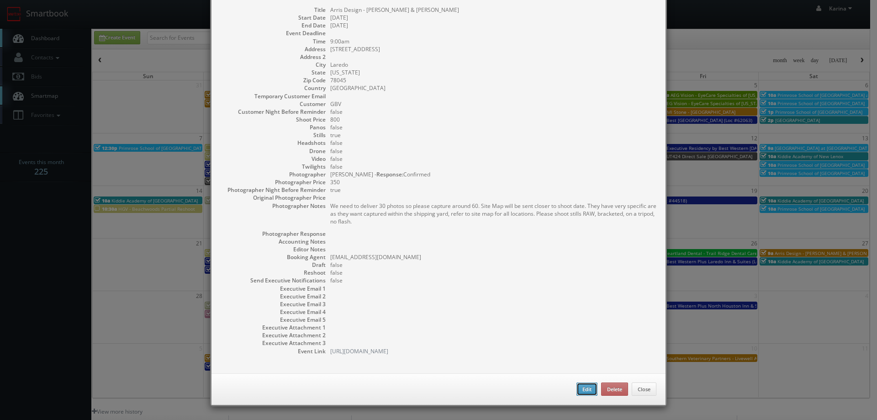
type input "800"
checkbox input "true"
type input "09/27/2025"
type input "9:00am"
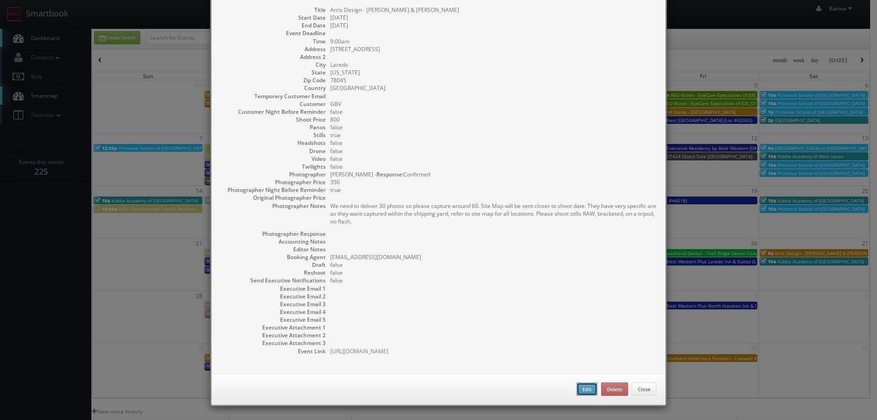
checkbox input "true"
type textarea "We need to deliver 30 photos so please capture around 60. Site Map will be sent…"
select select "[US_STATE]"
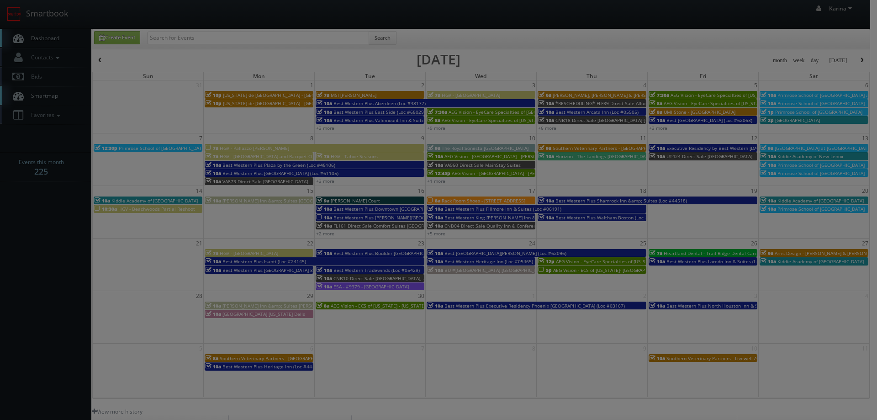
type input "800"
type input "350"
select select "fake72@mg.cs3calendar.com"
select select "1photosbyeddie@gmail.com"
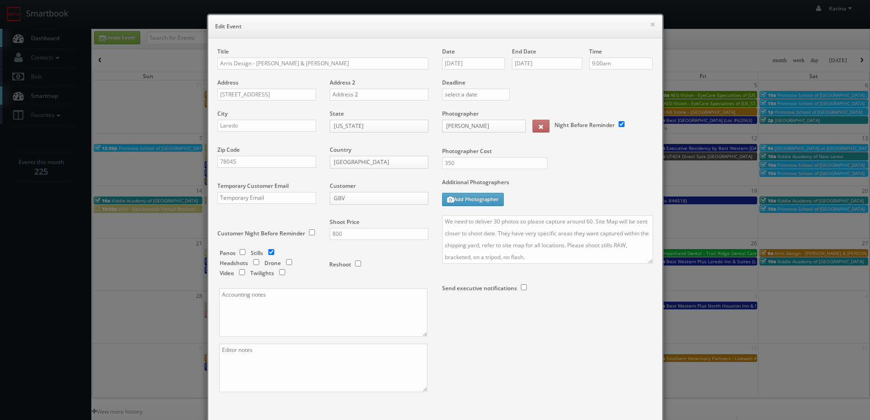
click at [438, 225] on div "Date 09/27/2025 End Date 09/27/2025 Time 9:00am Deadline Photographer Eddie Har…" at bounding box center [547, 191] width 225 height 287
click at [442, 222] on textarea "We need to deliver 30 photos so please capture around 60. Site Map will be sent…" at bounding box center [547, 239] width 211 height 48
click at [465, 227] on textarea "We need to deliver 30 photos so please capture around 60. Site Map will be sent…" at bounding box center [547, 239] width 211 height 48
paste textarea "Itzel Solares"
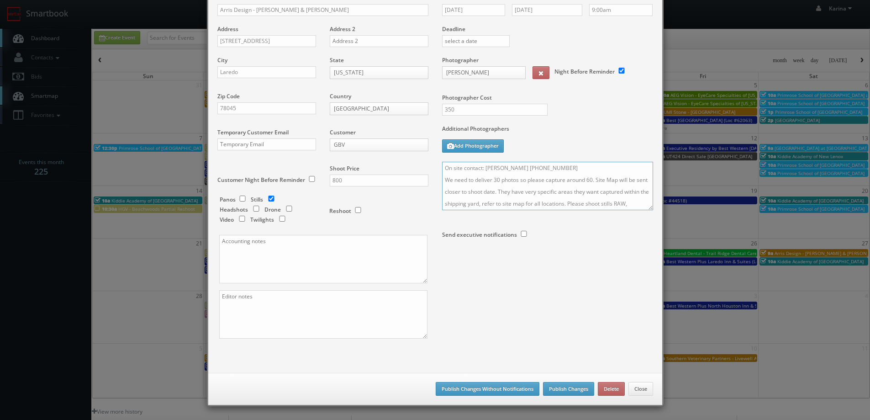
type textarea "On site contact: Itzel Solares 956-489-7240 We need to deliver 30 photos so ple…"
click at [562, 386] on button "Publish Changes" at bounding box center [568, 389] width 51 height 14
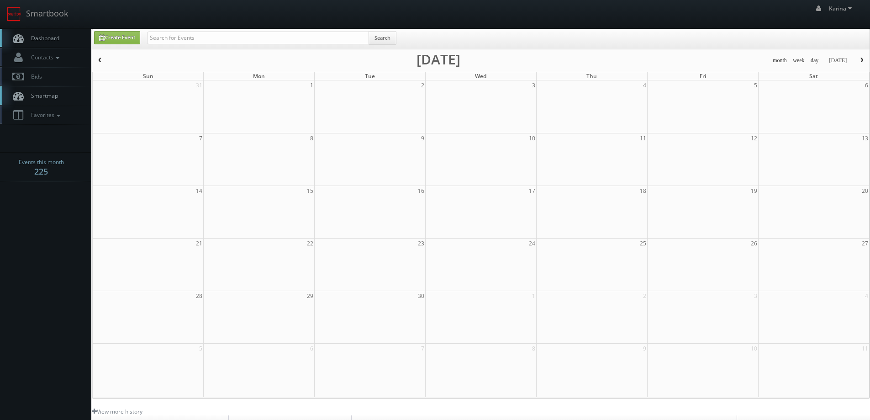
click at [42, 37] on span "Dashboard" at bounding box center [42, 38] width 33 height 8
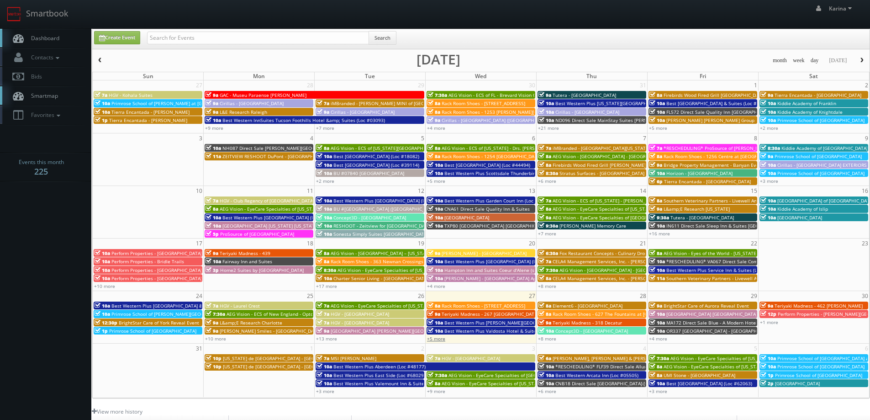
click at [439, 339] on link "+5 more" at bounding box center [436, 338] width 18 height 6
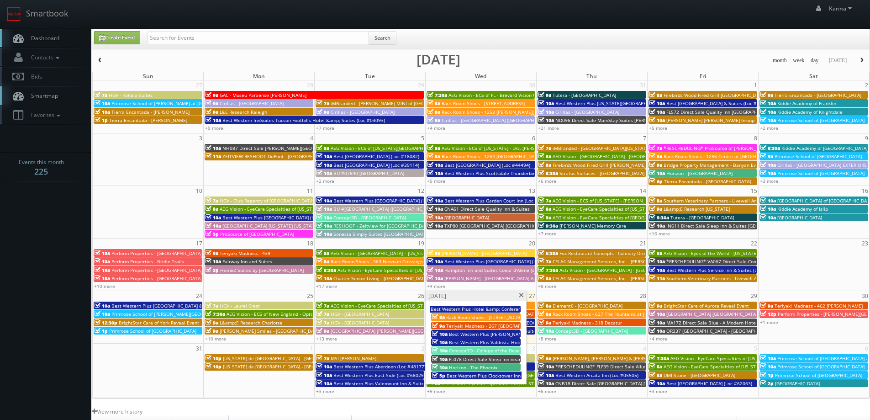
click at [473, 359] on span "FL078 Direct Sale Sleep Inn near [PERSON_NAME][GEOGRAPHIC_DATA] - USF" at bounding box center [532, 359] width 166 height 6
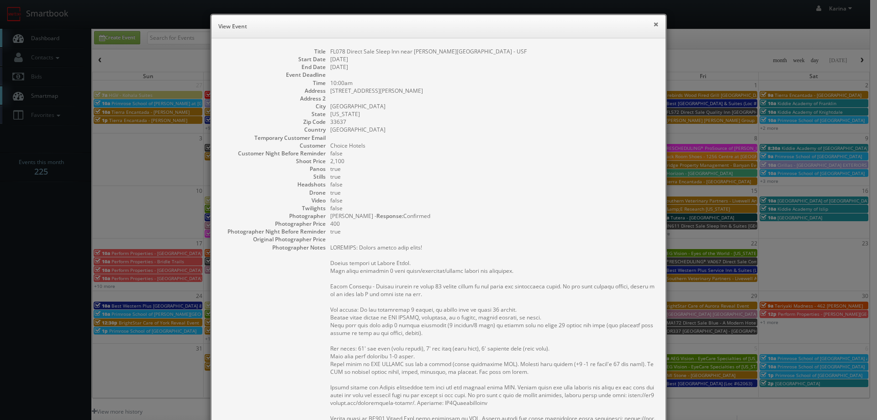
click at [653, 25] on button "×" at bounding box center [655, 24] width 5 height 6
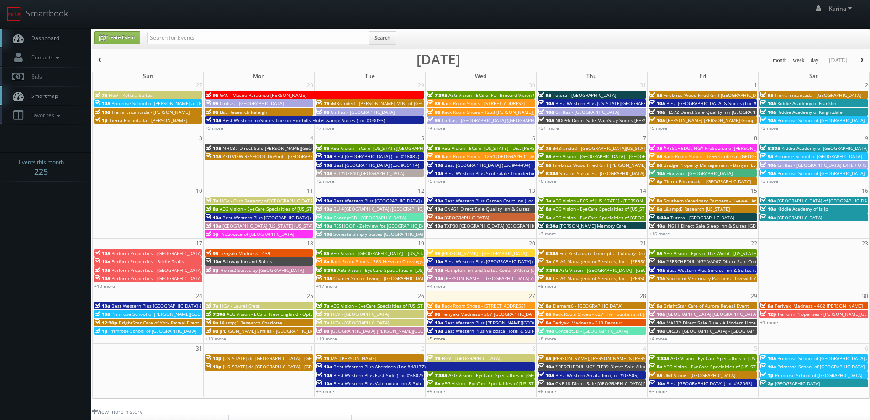
click at [437, 340] on link "+5 more" at bounding box center [436, 338] width 18 height 6
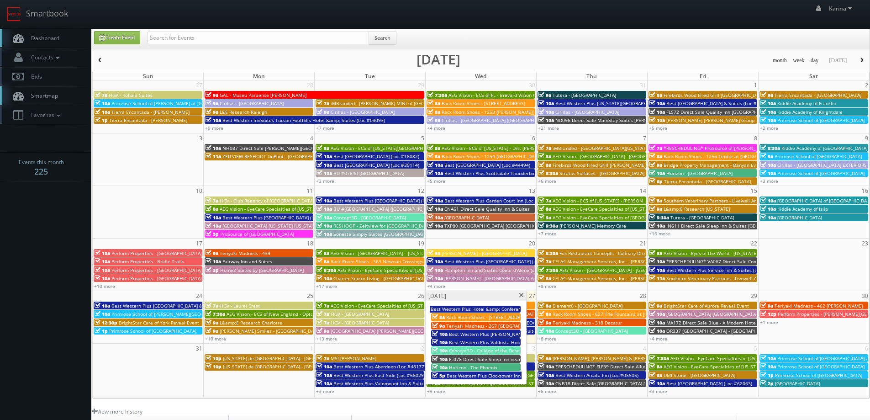
click at [478, 315] on span "Rack Room Shoes - [STREET_ADDRESS]" at bounding box center [488, 317] width 84 height 6
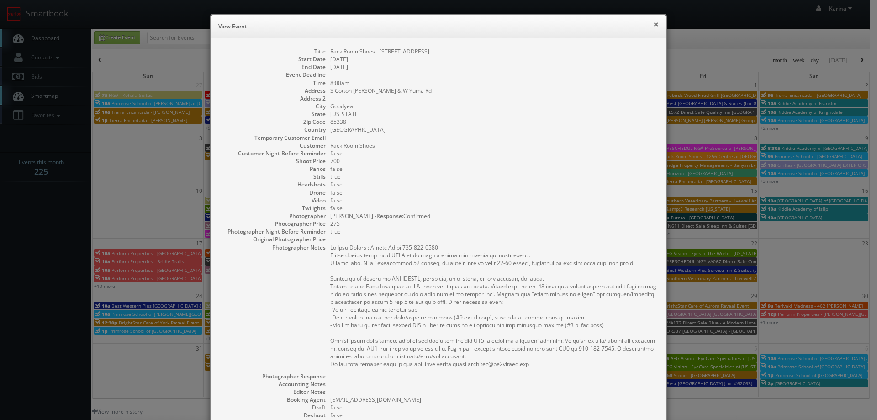
click at [653, 25] on button "×" at bounding box center [655, 24] width 5 height 6
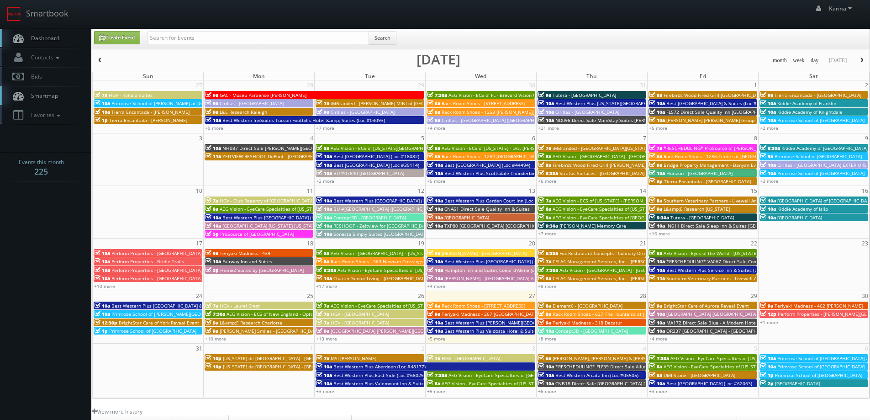
click at [433, 334] on div "10a Best Western Plus Valdosta Hotel & Suites (Loc #11213)" at bounding box center [481, 330] width 107 height 7
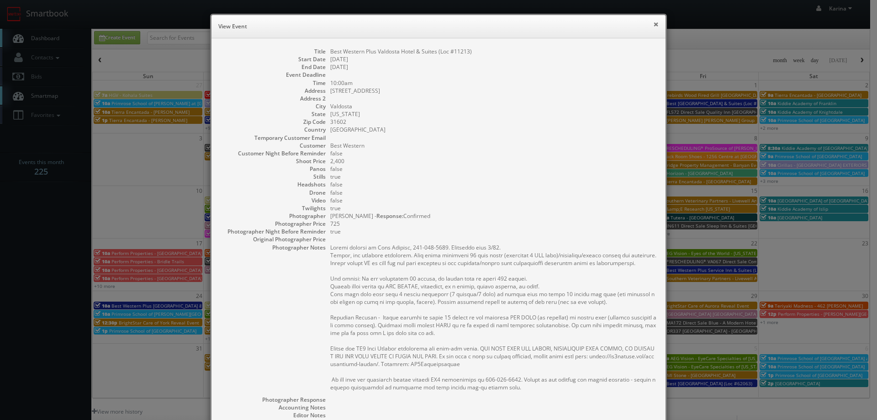
click at [653, 24] on button "×" at bounding box center [655, 24] width 5 height 6
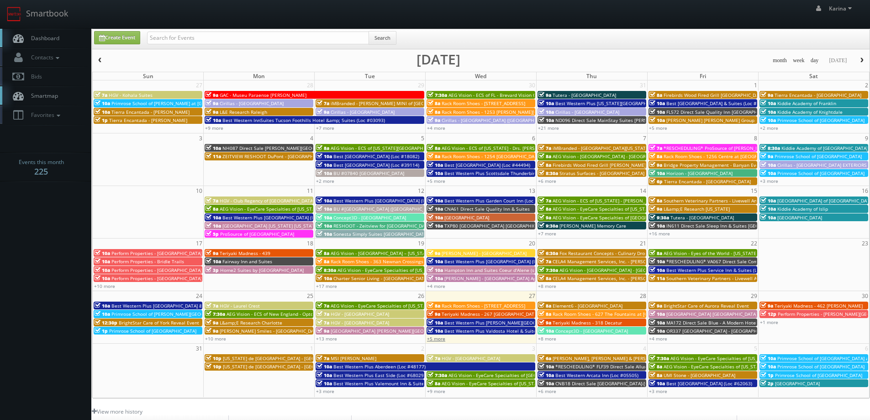
click at [438, 340] on link "+5 more" at bounding box center [436, 338] width 18 height 6
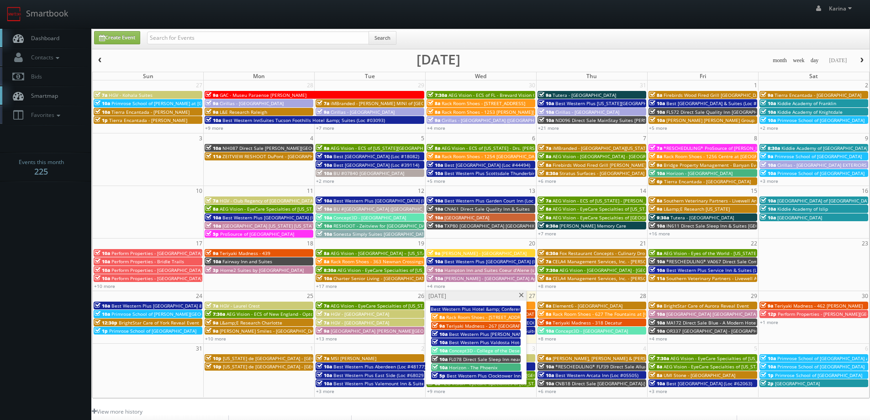
click at [463, 334] on span "Best Western Plus [PERSON_NAME][GEOGRAPHIC_DATA]/[PERSON_NAME][GEOGRAPHIC_DATA]…" at bounding box center [566, 334] width 235 height 6
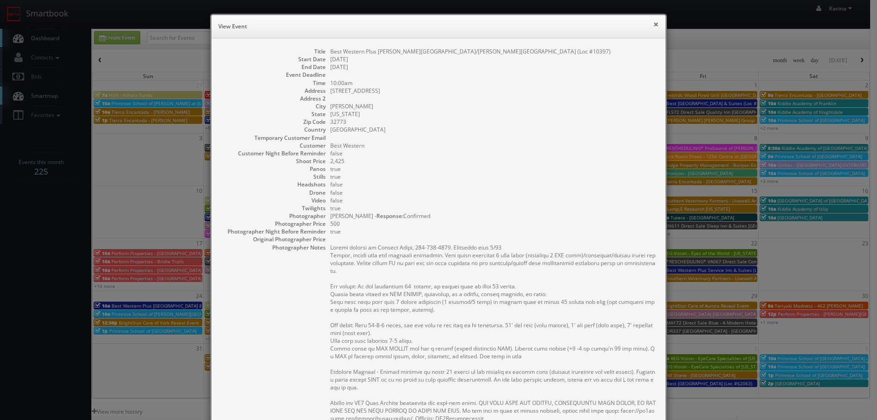
click at [653, 26] on button "×" at bounding box center [655, 24] width 5 height 6
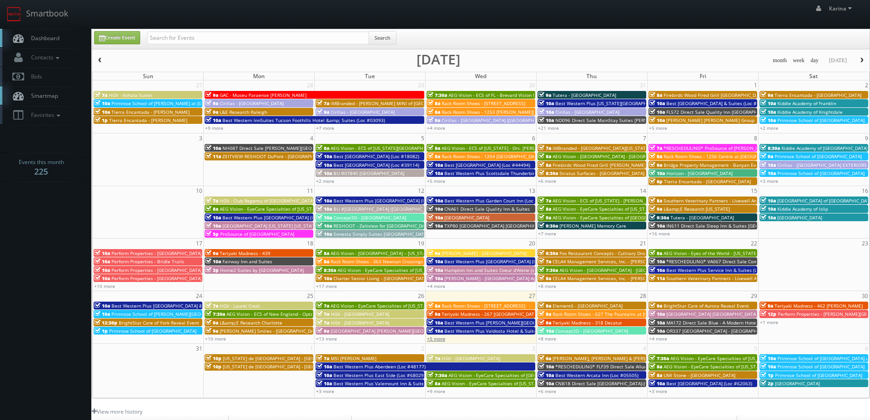
click at [438, 338] on link "+5 more" at bounding box center [436, 338] width 18 height 6
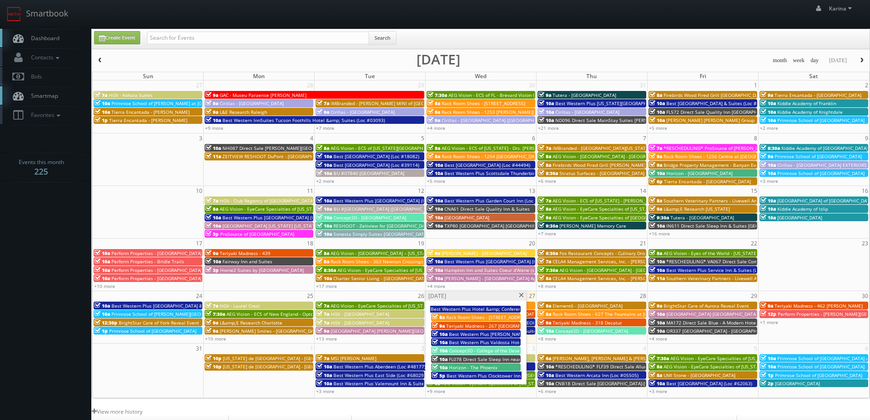
click at [474, 343] on span "Best Western Plus Valdosta Hotel & Suites (Loc #11213)" at bounding box center [511, 342] width 124 height 6
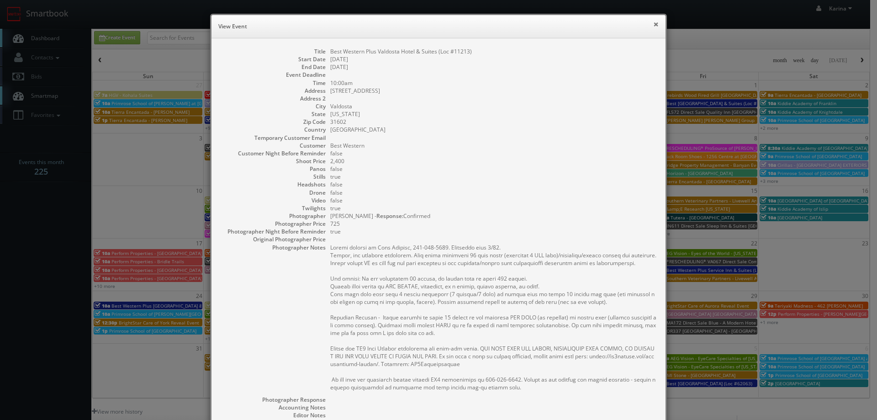
click at [653, 21] on button "×" at bounding box center [655, 24] width 5 height 6
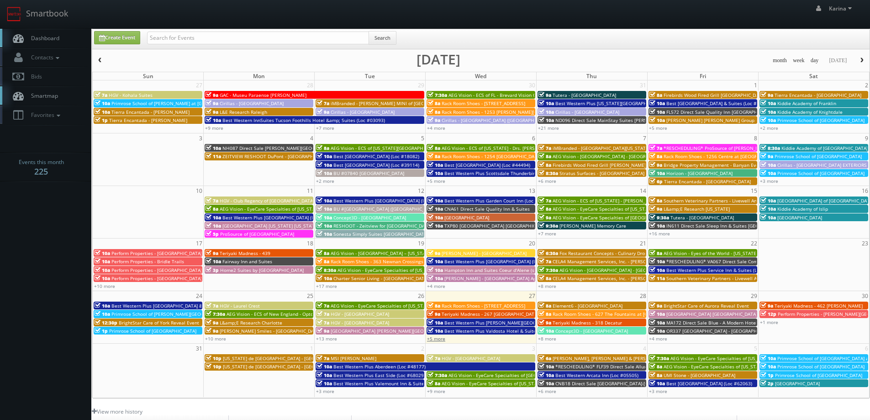
click at [439, 339] on link "+5 more" at bounding box center [436, 338] width 18 height 6
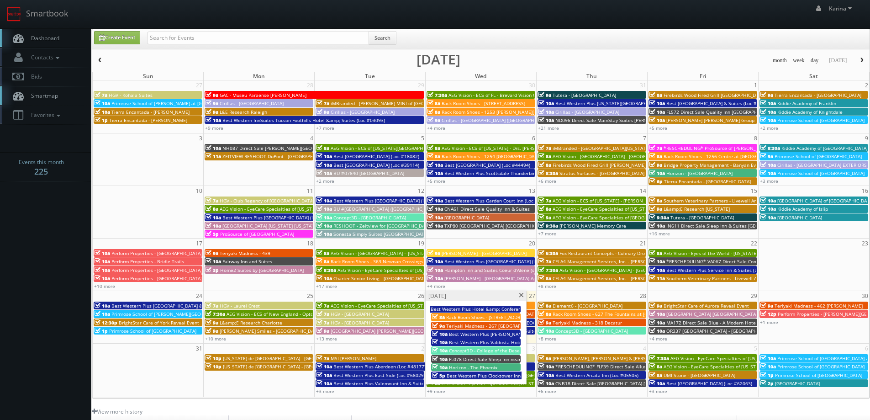
click at [497, 369] on div "10a Horizon - The Phoenix" at bounding box center [476, 367] width 88 height 7
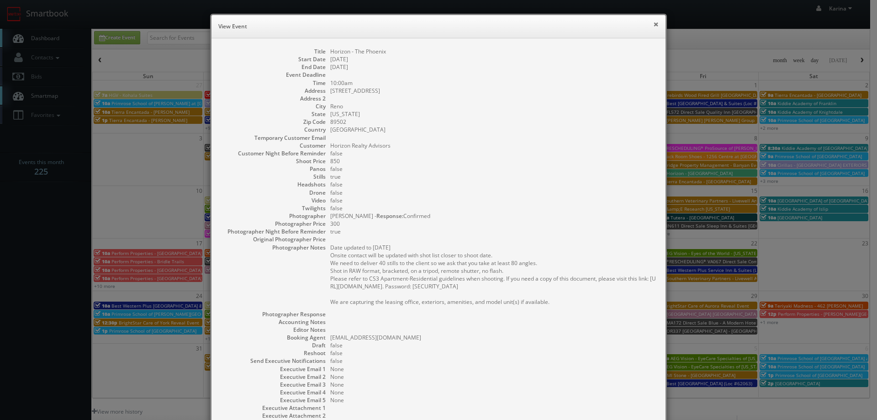
click at [653, 23] on button "×" at bounding box center [655, 24] width 5 height 6
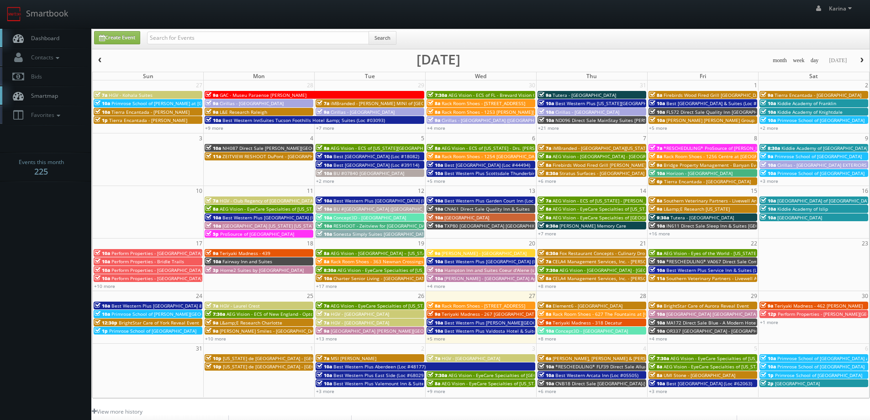
click at [72, 243] on body "Smartbook Toggle Side Navigation Toggle Top Navigation Karina Karina Profile Lo…" at bounding box center [435, 293] width 870 height 586
click at [54, 41] on span "Dashboard" at bounding box center [42, 38] width 33 height 8
click at [53, 239] on body "Smartbook Toggle Side Navigation Toggle Top Navigation Karina Karina Profile Lo…" at bounding box center [435, 293] width 870 height 586
click at [43, 40] on span "Dashboard" at bounding box center [42, 38] width 33 height 8
click at [50, 43] on link "Dashboard" at bounding box center [45, 38] width 91 height 19
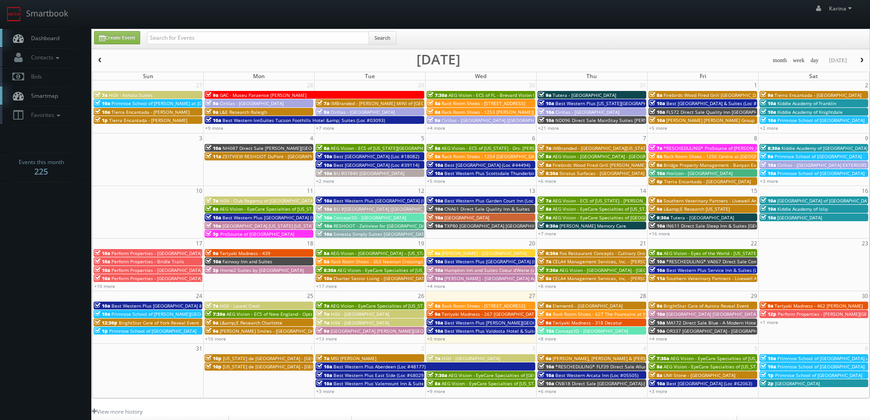
click at [47, 35] on span "Dashboard" at bounding box center [42, 38] width 33 height 8
click at [549, 340] on link "+8 more" at bounding box center [547, 338] width 18 height 6
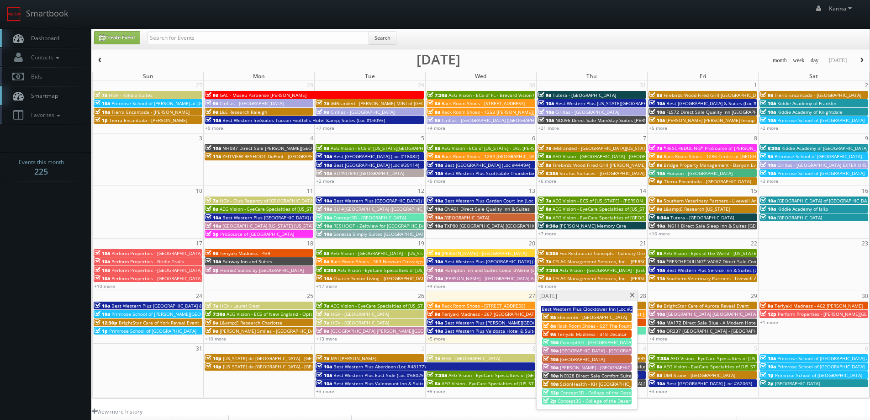
click at [581, 334] on span "Teriyaki Madness - 318 Decatur" at bounding box center [591, 334] width 69 height 6
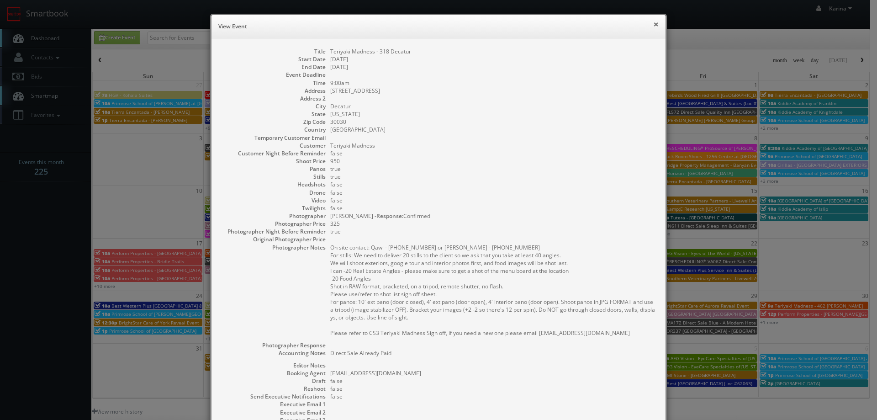
click at [653, 25] on button "×" at bounding box center [655, 24] width 5 height 6
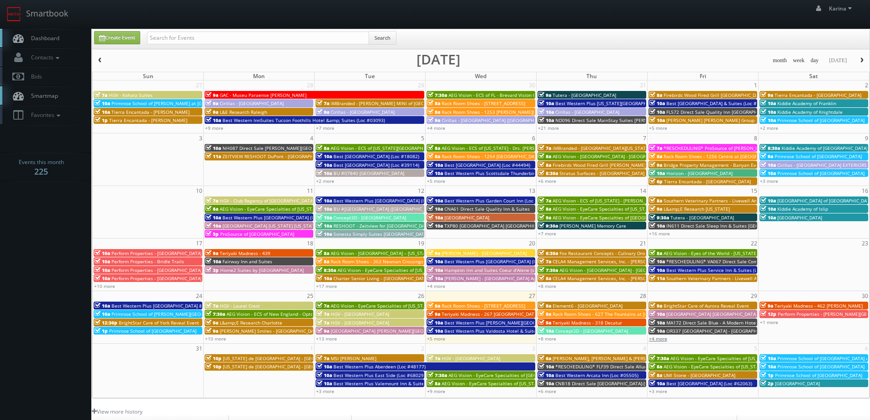
click at [657, 338] on link "+4 more" at bounding box center [658, 338] width 18 height 6
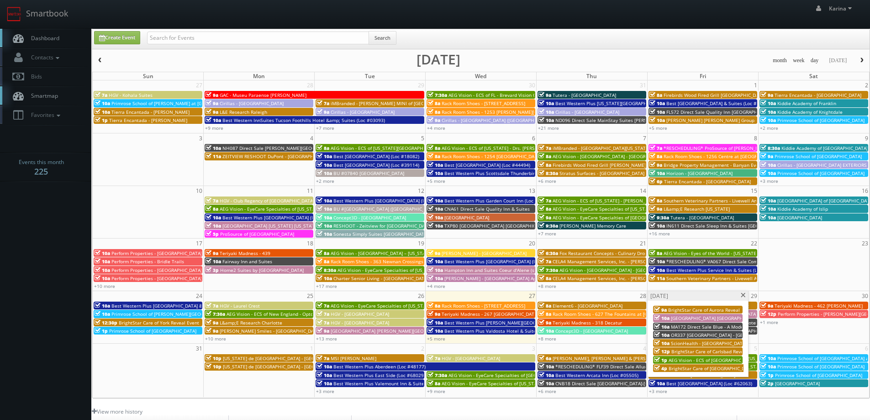
click at [566, 315] on span "Rack Room Shoes - 627 The Fountains at [GEOGRAPHIC_DATA] (No Rush)" at bounding box center [632, 314] width 158 height 6
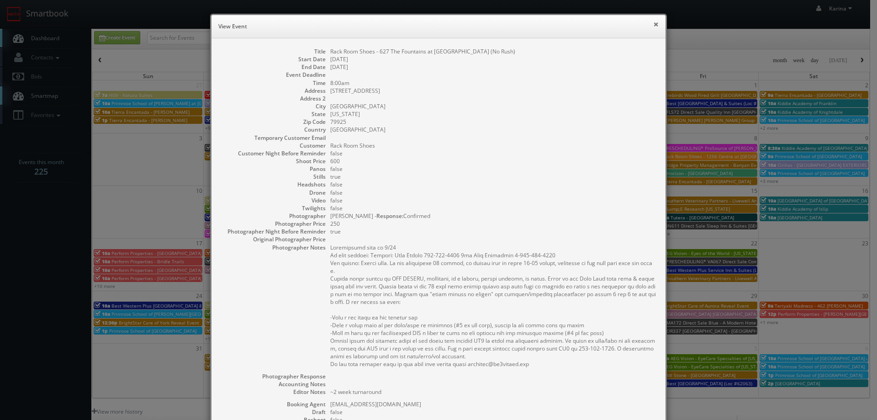
click at [653, 24] on button "×" at bounding box center [655, 24] width 5 height 6
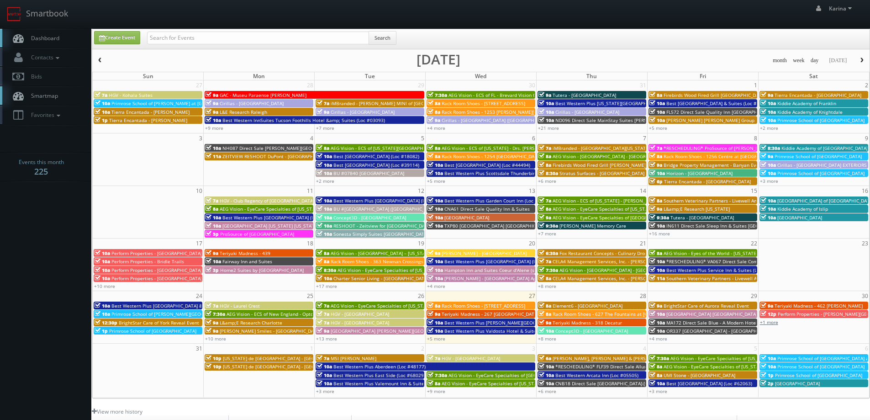
click at [774, 323] on link "+1 more" at bounding box center [769, 322] width 18 height 6
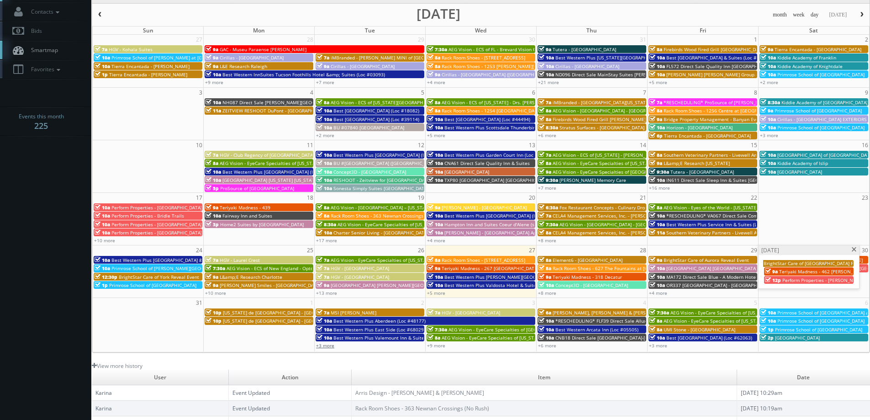
click at [324, 347] on link "+3 more" at bounding box center [325, 345] width 18 height 6
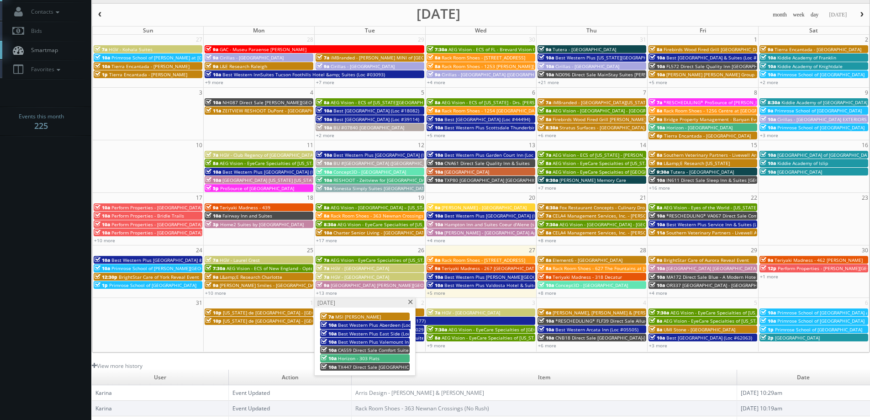
click at [411, 302] on span at bounding box center [411, 302] width 6 height 5
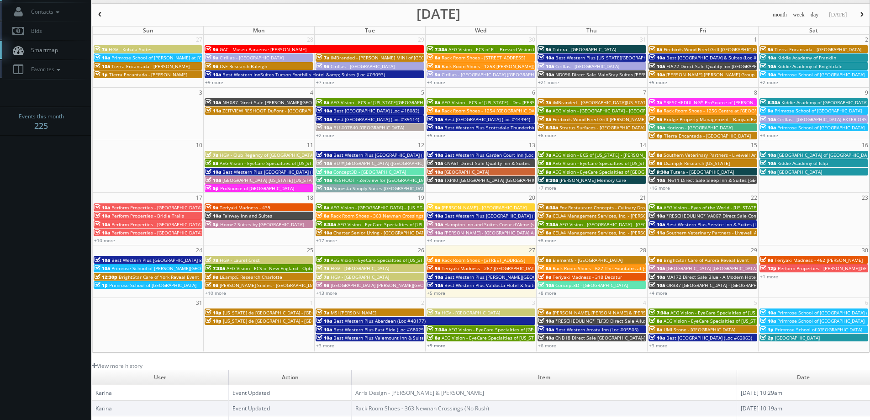
click at [439, 345] on link "+9 more" at bounding box center [436, 345] width 18 height 6
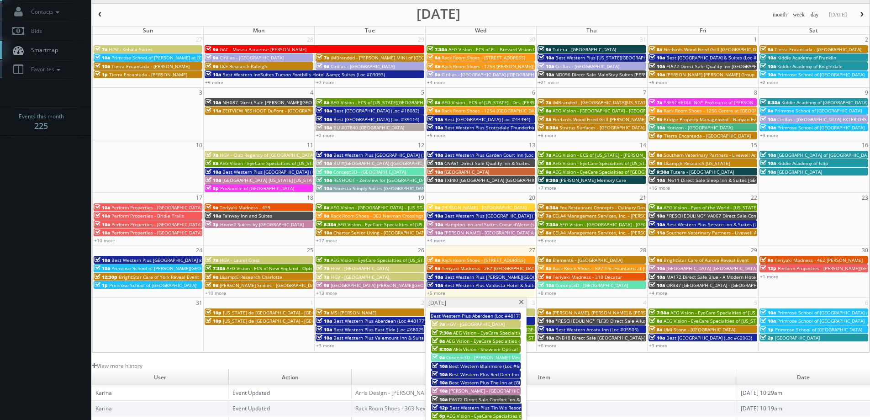
scroll to position [91, 0]
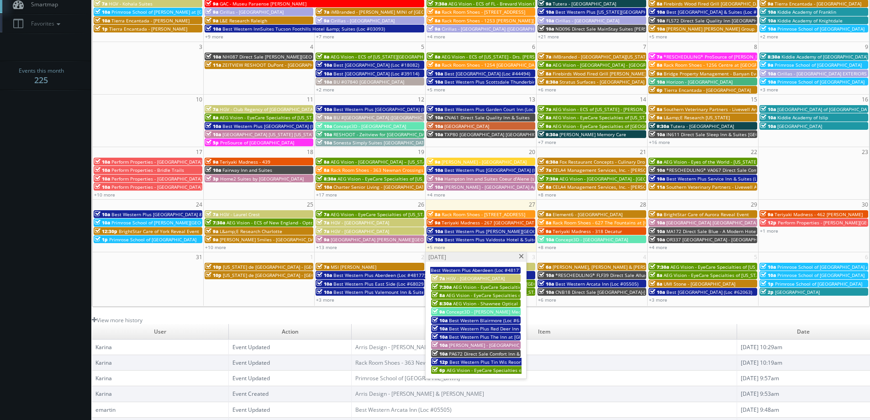
click at [522, 255] on span at bounding box center [522, 256] width 6 height 5
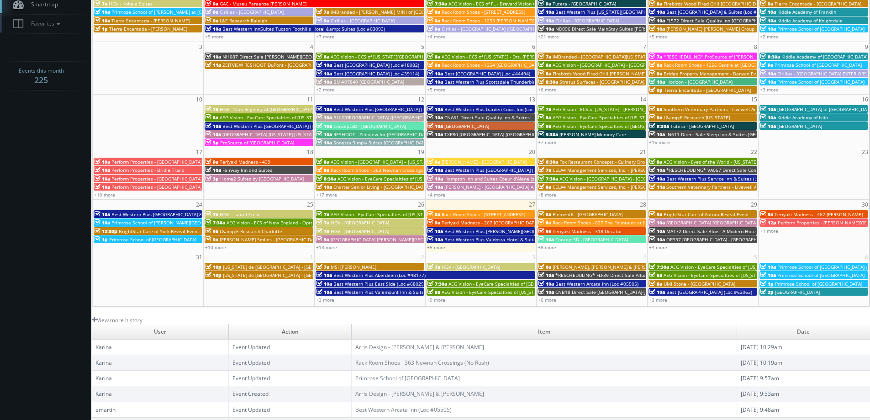
scroll to position [0, 0]
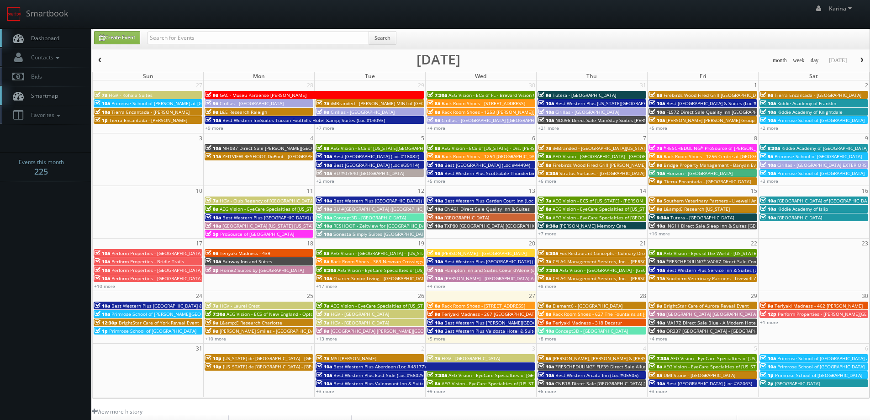
click at [39, 35] on span "Dashboard" at bounding box center [42, 38] width 33 height 8
click at [439, 338] on link "+5 more" at bounding box center [436, 338] width 18 height 6
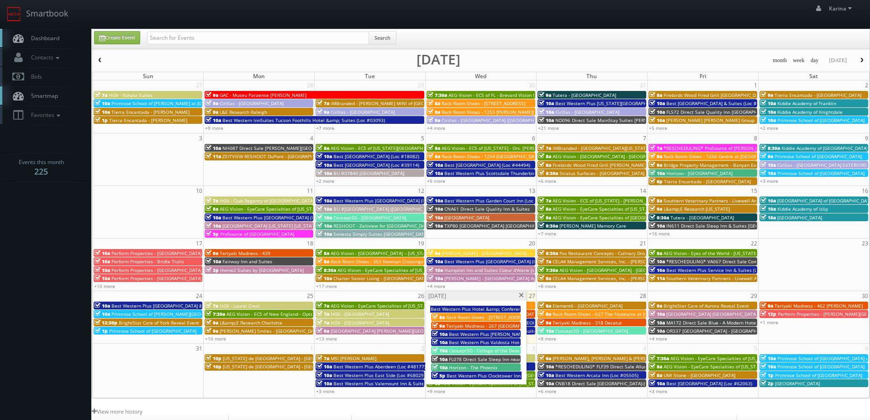
click at [51, 35] on link "Dashboard" at bounding box center [45, 38] width 91 height 19
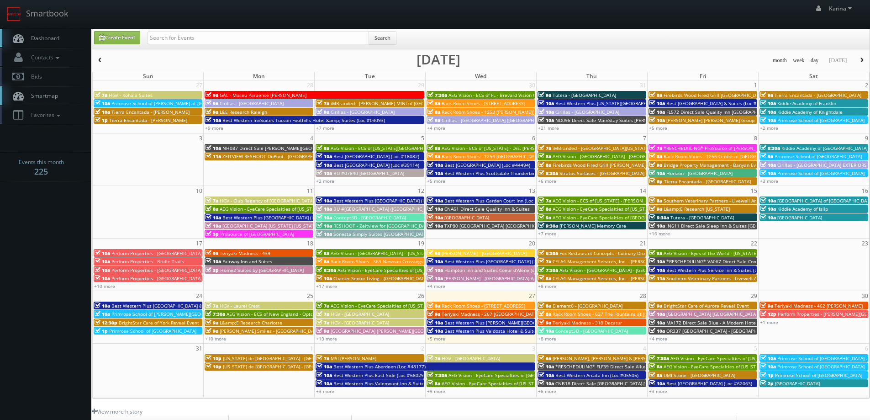
click at [38, 39] on span "Dashboard" at bounding box center [42, 38] width 33 height 8
click at [439, 339] on link "+5 more" at bounding box center [436, 338] width 18 height 6
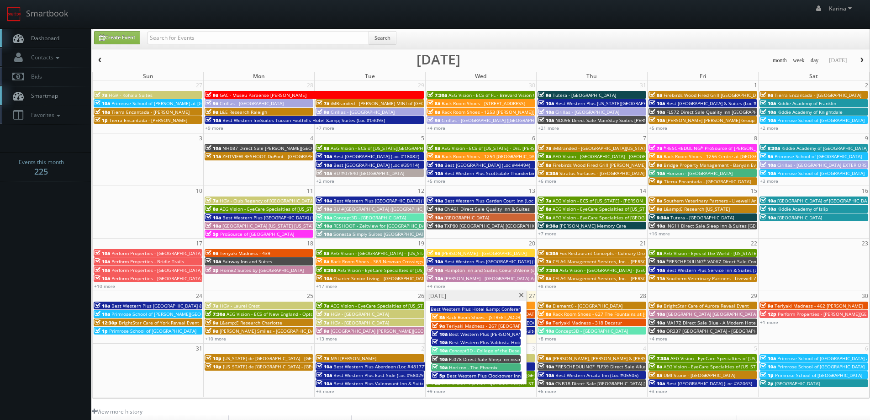
click at [45, 36] on span "Dashboard" at bounding box center [42, 38] width 33 height 8
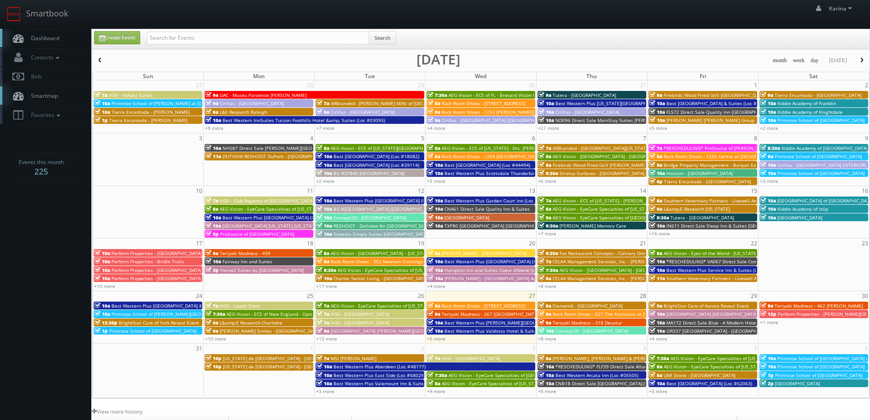
click at [860, 56] on button "button" at bounding box center [862, 60] width 16 height 11
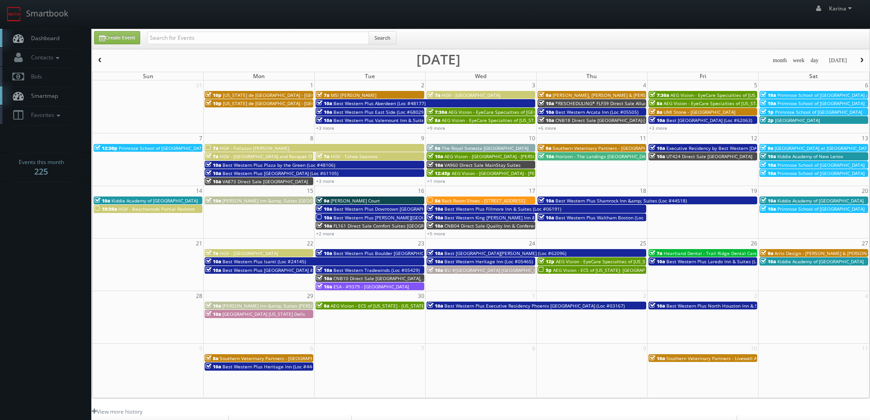
click at [50, 36] on span "Dashboard" at bounding box center [42, 38] width 33 height 8
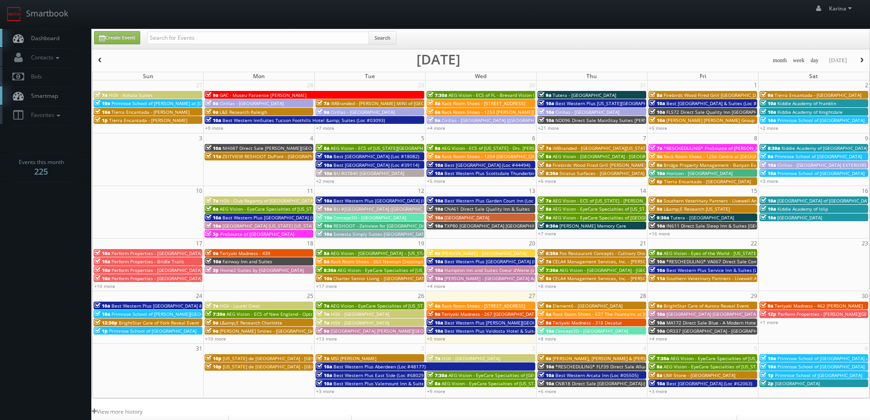
scroll to position [46, 0]
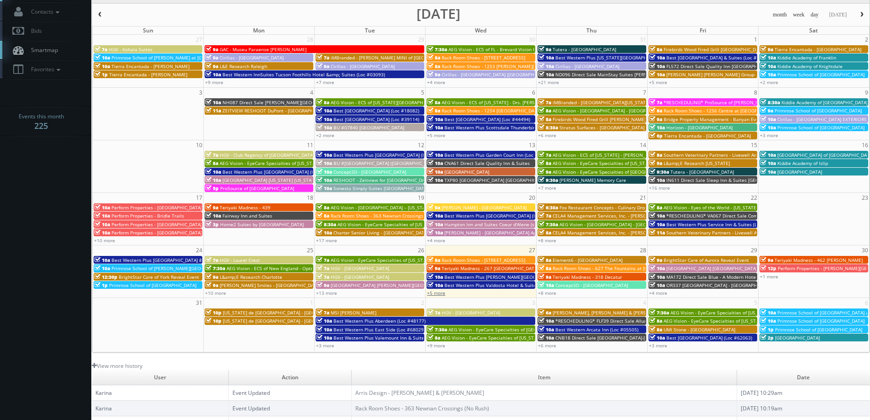
click at [440, 293] on link "+5 more" at bounding box center [436, 293] width 18 height 6
click at [553, 293] on link "+8 more" at bounding box center [547, 293] width 18 height 6
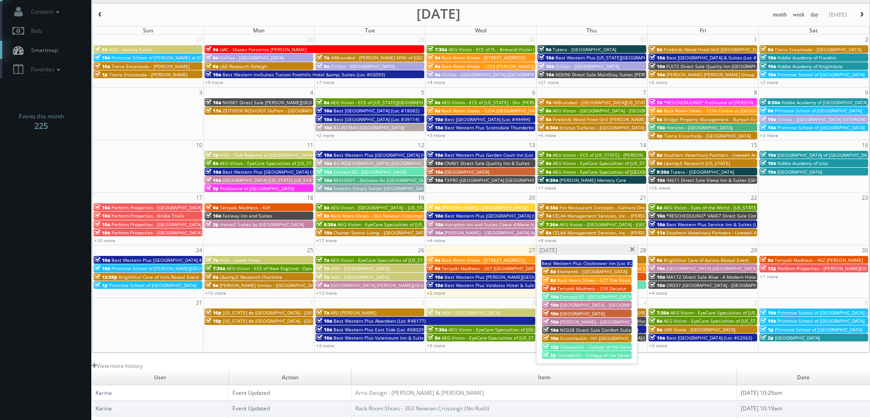
click at [632, 249] on span at bounding box center [633, 249] width 6 height 5
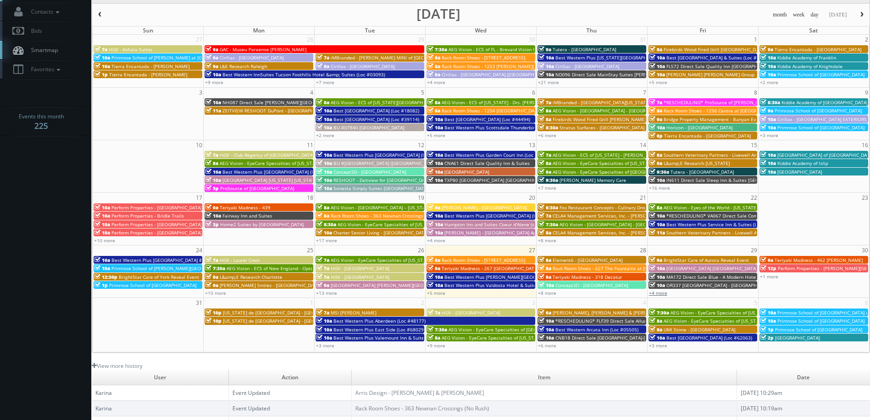
click at [661, 293] on link "+4 more" at bounding box center [658, 293] width 18 height 6
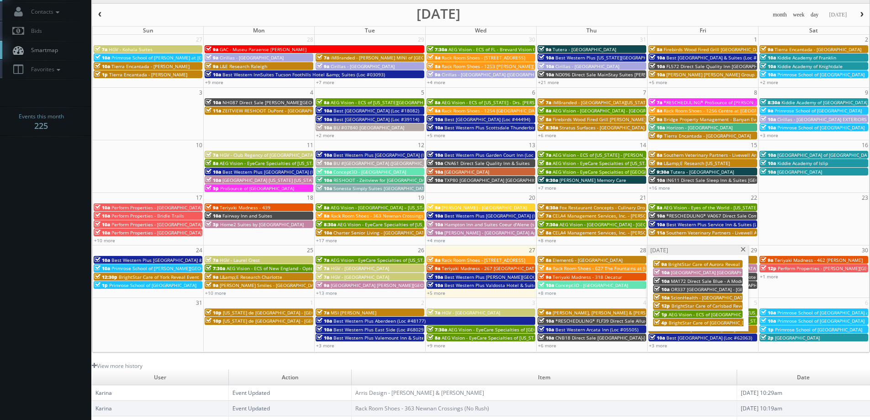
click at [742, 249] on span at bounding box center [744, 249] width 6 height 5
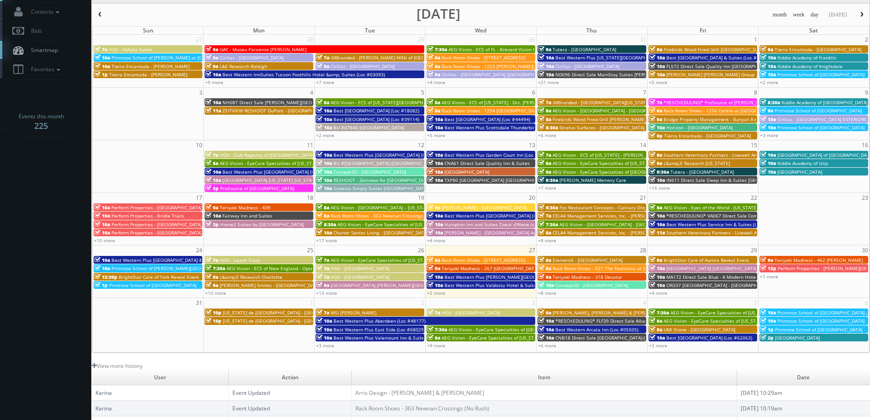
scroll to position [0, 0]
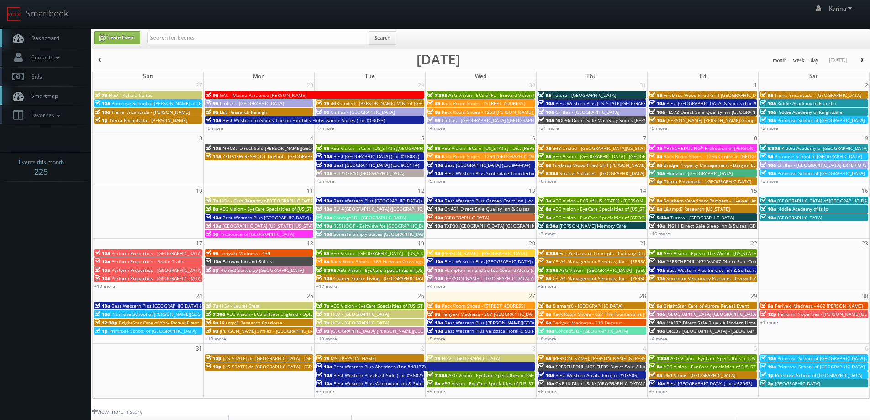
click at [57, 43] on link "Dashboard" at bounding box center [45, 38] width 91 height 19
click at [443, 340] on link "+5 more" at bounding box center [436, 338] width 18 height 6
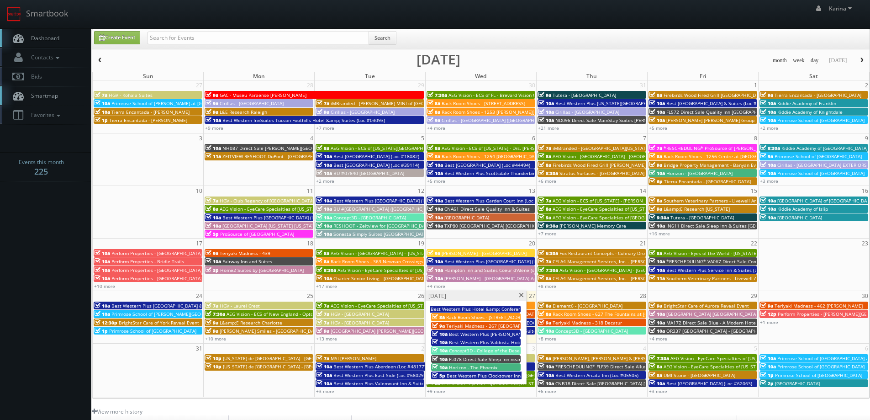
click at [520, 296] on span at bounding box center [522, 295] width 6 height 5
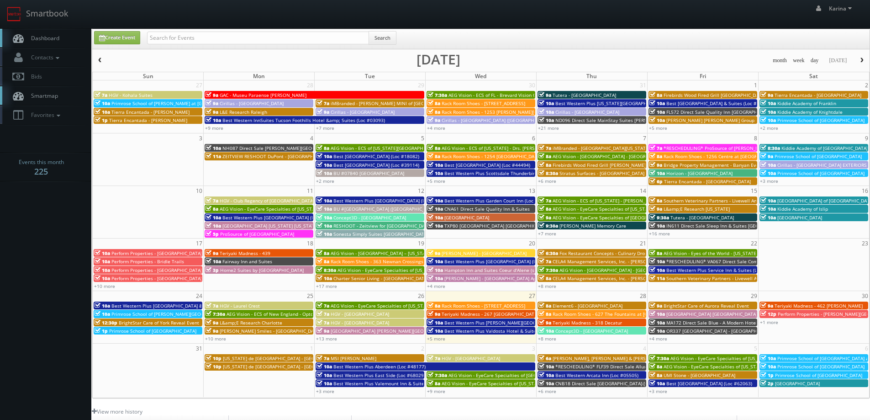
click at [53, 37] on span "Dashboard" at bounding box center [42, 38] width 33 height 8
click at [60, 42] on link "Dashboard" at bounding box center [45, 38] width 91 height 19
click at [46, 37] on span "Dashboard" at bounding box center [42, 38] width 33 height 8
click at [53, 39] on span "Dashboard" at bounding box center [42, 38] width 33 height 8
click at [45, 36] on span "Dashboard" at bounding box center [42, 38] width 33 height 8
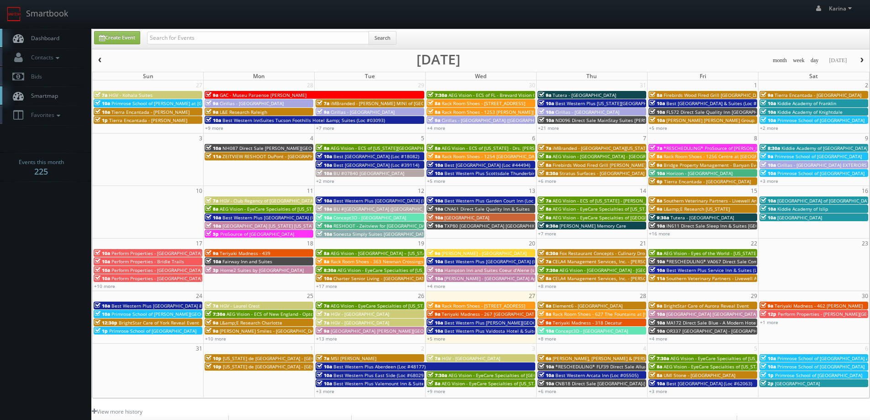
click at [46, 37] on span "Dashboard" at bounding box center [42, 38] width 33 height 8
click at [657, 341] on link "+4 more" at bounding box center [658, 338] width 18 height 6
click at [29, 41] on span "Dashboard" at bounding box center [42, 38] width 33 height 8
click at [48, 42] on link "Dashboard" at bounding box center [45, 38] width 91 height 19
